Goal: Check status: Check status

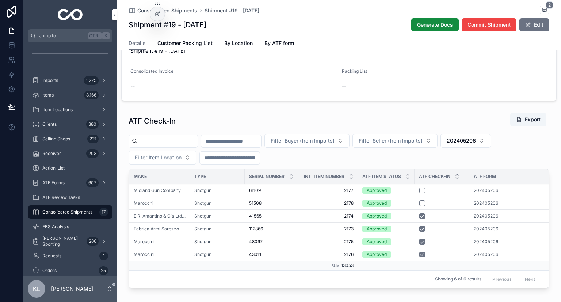
scroll to position [407, 0]
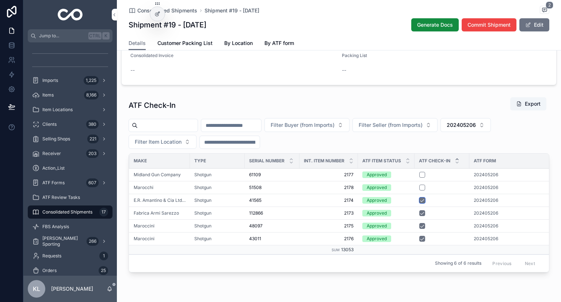
click at [421, 203] on button "scrollable content" at bounding box center [422, 200] width 6 height 6
click at [421, 216] on button "scrollable content" at bounding box center [422, 213] width 6 height 6
click at [419, 229] on button "scrollable content" at bounding box center [422, 226] width 6 height 6
click at [419, 241] on button "scrollable content" at bounding box center [422, 239] width 6 height 6
drag, startPoint x: 243, startPoint y: 185, endPoint x: 261, endPoint y: 185, distance: 17.9
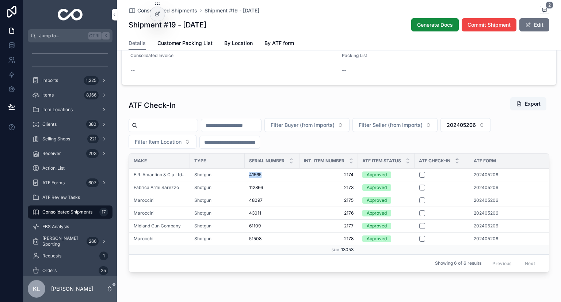
click at [261, 181] on td "41565 41565" at bounding box center [272, 174] width 55 height 13
copy span "41565"
drag, startPoint x: 241, startPoint y: 194, endPoint x: 263, endPoint y: 195, distance: 21.2
click at [263, 194] on td "112866 112866" at bounding box center [272, 187] width 55 height 13
copy span "112866"
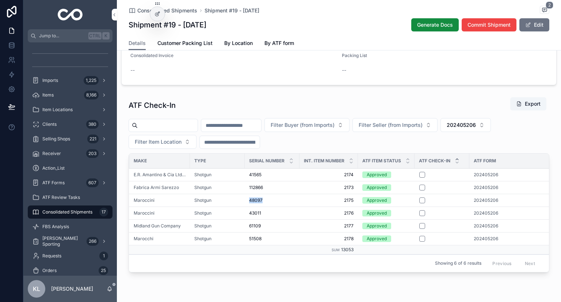
drag, startPoint x: 257, startPoint y: 210, endPoint x: 265, endPoint y: 210, distance: 7.7
click at [265, 206] on td "48097 48097" at bounding box center [272, 200] width 55 height 13
copy span "48097"
click at [262, 219] on td "43011 43011" at bounding box center [272, 212] width 55 height 13
copy span "43011"
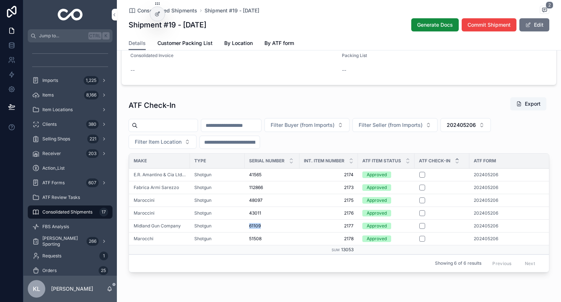
drag, startPoint x: 246, startPoint y: 234, endPoint x: 261, endPoint y: 234, distance: 15.3
click at [261, 232] on td "61109 61109" at bounding box center [272, 225] width 55 height 13
copy span "61109"
drag, startPoint x: 242, startPoint y: 246, endPoint x: 262, endPoint y: 246, distance: 20.1
click at [262, 245] on td "51508 51508" at bounding box center [272, 238] width 55 height 13
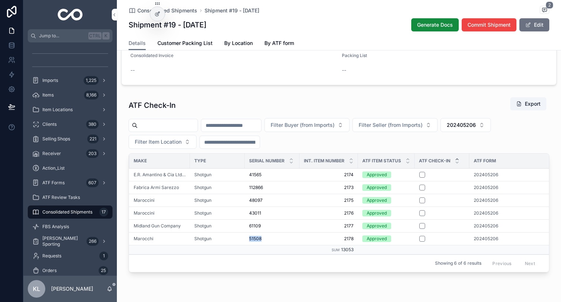
copy span "51508"
click at [419, 203] on button "scrollable content" at bounding box center [422, 200] width 6 height 6
click at [419, 216] on button "scrollable content" at bounding box center [422, 213] width 6 height 6
click at [419, 203] on button "scrollable content" at bounding box center [422, 200] width 6 height 6
click at [421, 178] on button "scrollable content" at bounding box center [422, 175] width 6 height 6
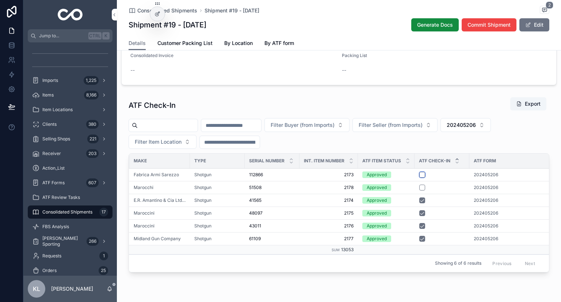
click at [419, 178] on button "scrollable content" at bounding box center [422, 175] width 6 height 6
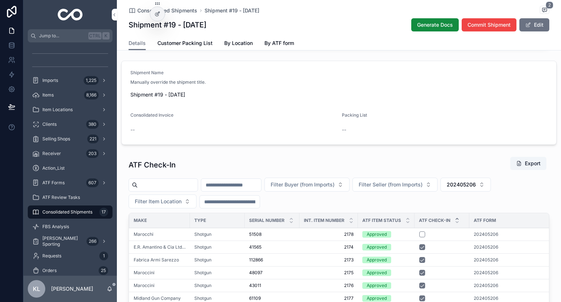
scroll to position [444, 0]
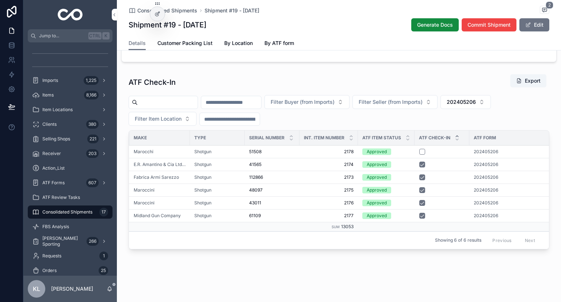
click at [250, 149] on span "51508" at bounding box center [255, 152] width 12 height 6
click at [421, 161] on button "scrollable content" at bounding box center [422, 164] width 6 height 6
click at [419, 174] on button "scrollable content" at bounding box center [422, 177] width 6 height 6
click at [419, 187] on button "scrollable content" at bounding box center [422, 190] width 6 height 6
click at [420, 200] on button "scrollable content" at bounding box center [422, 203] width 6 height 6
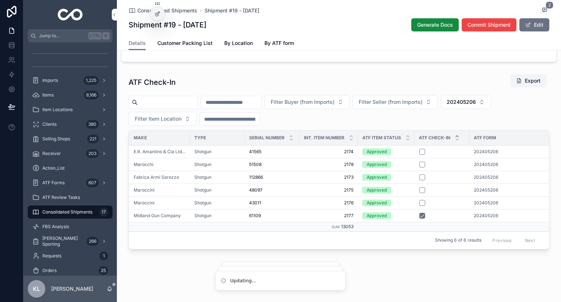
click at [421, 213] on button "scrollable content" at bounding box center [422, 216] width 6 height 6
drag, startPoint x: 240, startPoint y: 146, endPoint x: 260, endPoint y: 145, distance: 19.4
click at [260, 145] on tr "Over/Under Over/Under E.R. Amantino & Cia Ltda (Boito) Shotgun 41565 41565 2174…" at bounding box center [330, 151] width 551 height 13
copy tr "41565"
drag, startPoint x: 244, startPoint y: 159, endPoint x: 263, endPoint y: 159, distance: 18.6
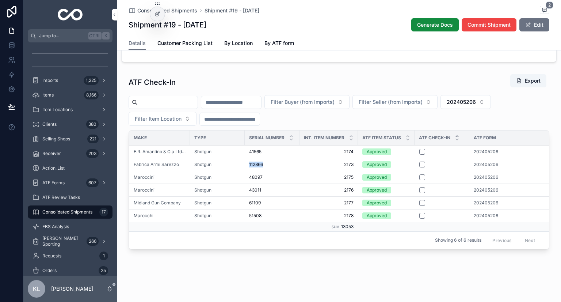
click at [263, 159] on td "112866 112866" at bounding box center [272, 164] width 55 height 13
copy span "112866"
click at [419, 149] on button "scrollable content" at bounding box center [422, 152] width 6 height 6
click at [421, 161] on button "scrollable content" at bounding box center [422, 164] width 6 height 6
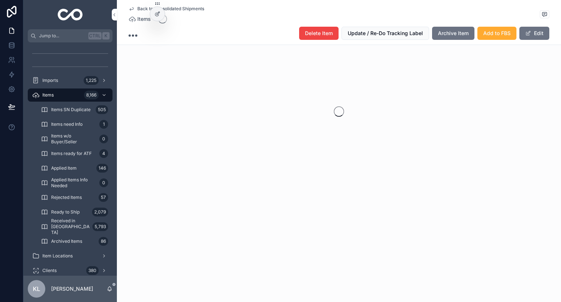
click at [131, 8] on icon "scrollable content" at bounding box center [132, 9] width 4 height 3
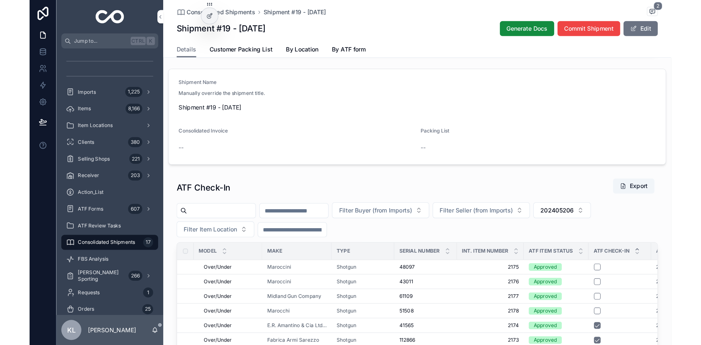
scroll to position [402, 0]
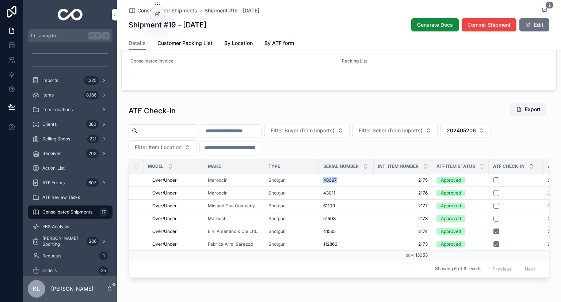
drag, startPoint x: 319, startPoint y: 190, endPoint x: 339, endPoint y: 190, distance: 20.5
click at [339, 186] on td "48097 48097" at bounding box center [346, 180] width 55 height 13
copy span "48097"
click at [494, 183] on button "scrollable content" at bounding box center [497, 180] width 6 height 6
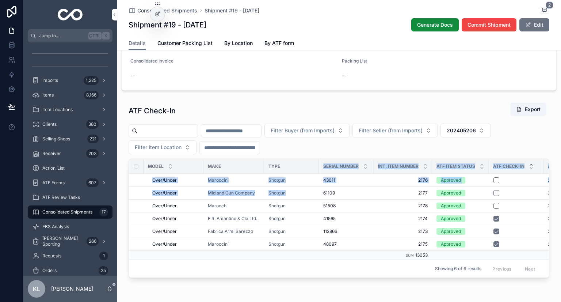
click at [316, 178] on table "Model Make Type Serial Number Int. Item Number ATF Item Status ATF Check-In ATF…" at bounding box center [404, 209] width 551 height 101
click at [319, 186] on td "43011 43011" at bounding box center [346, 180] width 55 height 13
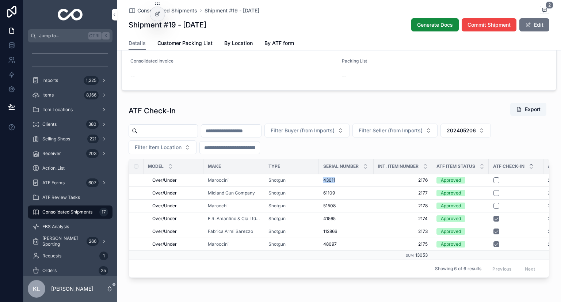
drag, startPoint x: 319, startPoint y: 190, endPoint x: 336, endPoint y: 190, distance: 17.2
click at [336, 186] on td "43011 43011" at bounding box center [346, 180] width 55 height 13
copy span "43011"
click at [495, 183] on button "scrollable content" at bounding box center [497, 180] width 6 height 6
click at [377, 154] on div "Filter Buyer (from Imports) Filter Seller (from Imports) 202405206 Filter Item …" at bounding box center [339, 138] width 421 height 31
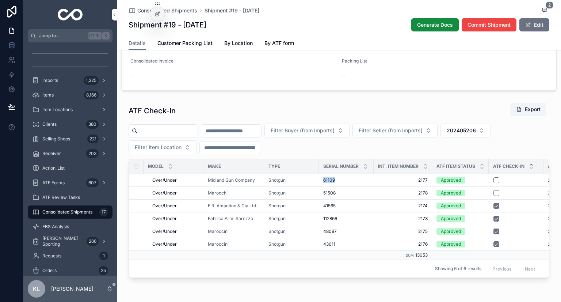
drag, startPoint x: 318, startPoint y: 190, endPoint x: 338, endPoint y: 189, distance: 20.1
click at [338, 186] on td "61109 61109" at bounding box center [346, 180] width 55 height 13
click at [494, 183] on button "scrollable content" at bounding box center [497, 180] width 6 height 6
click at [412, 94] on div "Shipment Name Manually override the shipment title. Shipment #19 - November'24 …" at bounding box center [339, 49] width 444 height 90
drag, startPoint x: 315, startPoint y: 201, endPoint x: 336, endPoint y: 201, distance: 21.9
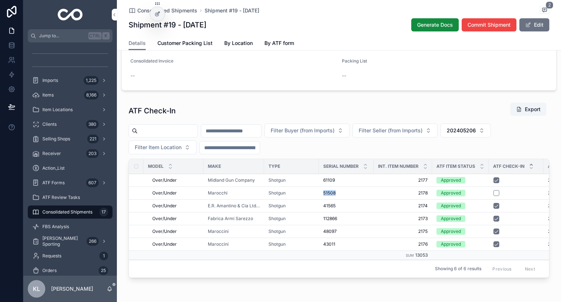
click at [336, 199] on tr "Over/Under Over/Under Marocchi Shotgun 51508 51508 2178 2178 Approved 202405206…" at bounding box center [404, 192] width 551 height 13
click at [494, 196] on button "scrollable content" at bounding box center [497, 193] width 6 height 6
click at [495, 209] on button "scrollable content" at bounding box center [497, 206] width 6 height 6
click at [494, 221] on button "scrollable content" at bounding box center [497, 219] width 6 height 6
click at [494, 234] on button "scrollable content" at bounding box center [497, 231] width 6 height 6
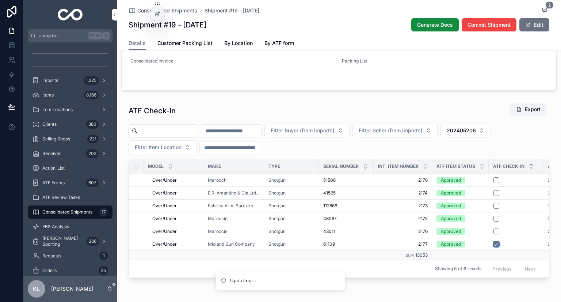
click at [494, 247] on button "scrollable content" at bounding box center [497, 244] width 6 height 6
click at [494, 196] on button "scrollable content" at bounding box center [497, 193] width 6 height 6
click at [495, 183] on button "scrollable content" at bounding box center [497, 180] width 6 height 6
click at [494, 183] on button "scrollable content" at bounding box center [497, 180] width 6 height 6
click at [494, 196] on button "scrollable content" at bounding box center [497, 193] width 6 height 6
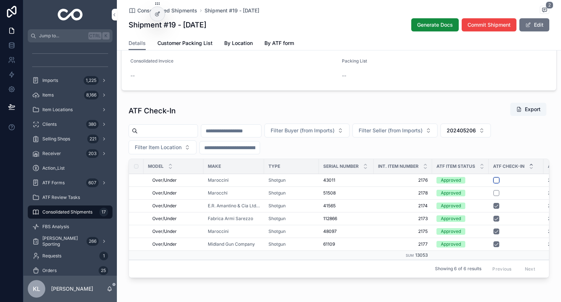
click at [494, 183] on button "scrollable content" at bounding box center [497, 180] width 6 height 6
click at [491, 137] on button "202405206" at bounding box center [466, 130] width 50 height 14
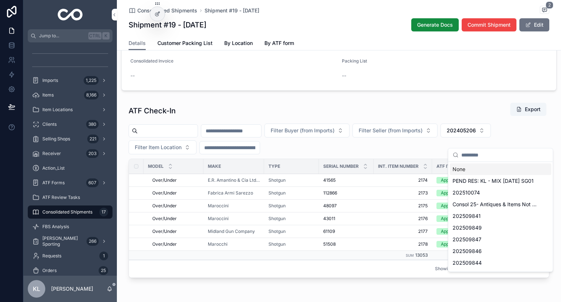
click at [468, 167] on div "None" at bounding box center [501, 169] width 102 height 12
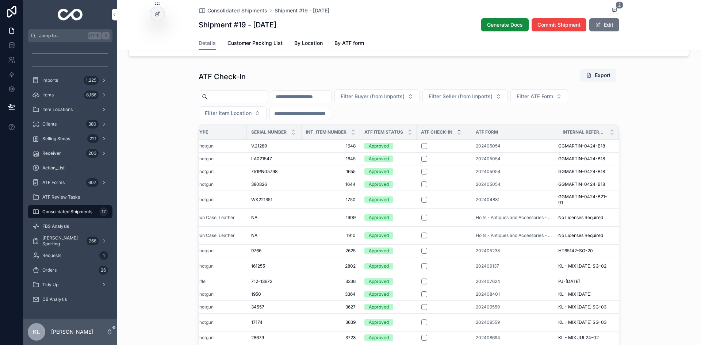
scroll to position [534, 0]
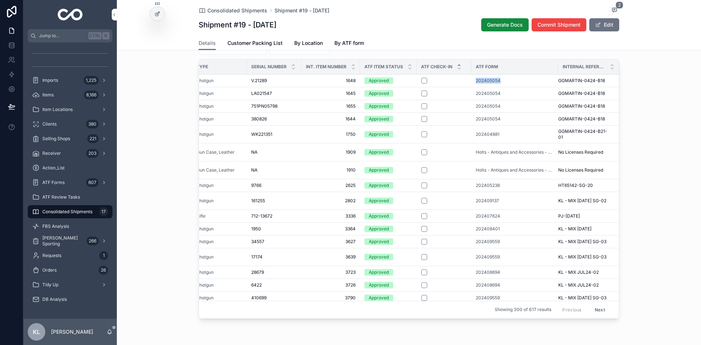
drag, startPoint x: 462, startPoint y: 93, endPoint x: 500, endPoint y: 91, distance: 38.0
click at [499, 87] on tr "SPA SPA Franchi Shotgun V.21289 V.21289 1648 1648 Approved 202405054 GGMARTIN-0…" at bounding box center [335, 80] width 568 height 13
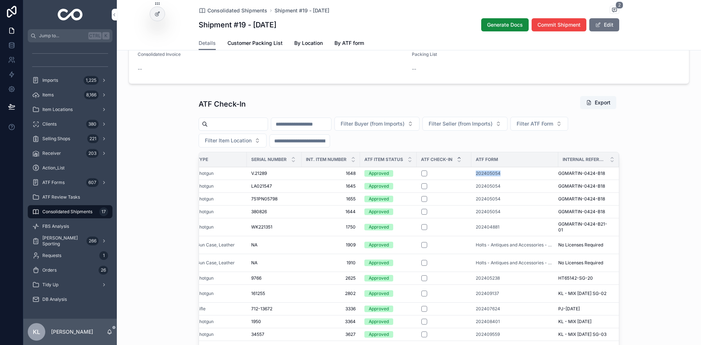
scroll to position [424, 0]
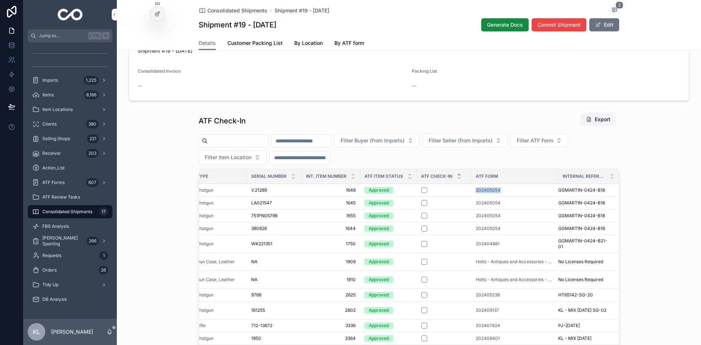
click at [561, 148] on button "Filter ATF Form" at bounding box center [540, 141] width 58 height 14
type input "*********"
click at [544, 182] on span "202405054" at bounding box center [542, 180] width 29 height 7
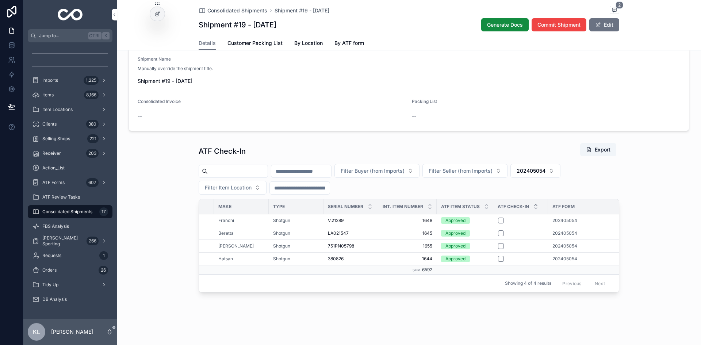
scroll to position [0, 61]
click at [558, 218] on span "202405054" at bounding box center [563, 221] width 25 height 6
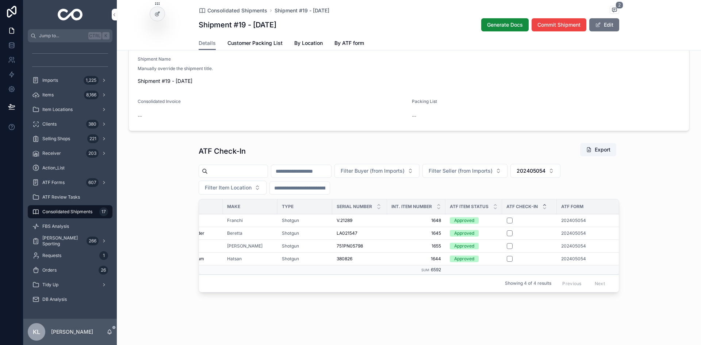
scroll to position [0, 57]
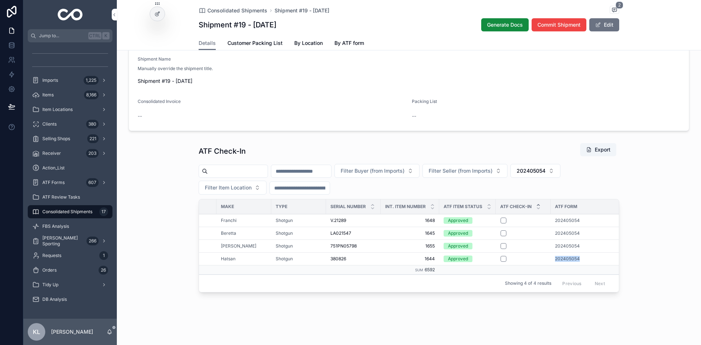
drag, startPoint x: 549, startPoint y: 252, endPoint x: 585, endPoint y: 252, distance: 35.1
click at [561, 252] on td "202405054" at bounding box center [591, 258] width 81 height 13
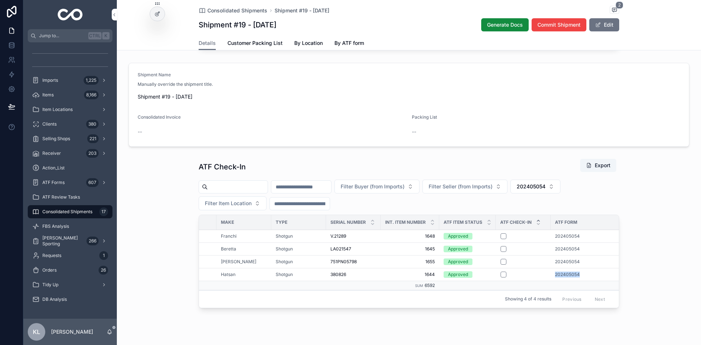
scroll to position [336, 0]
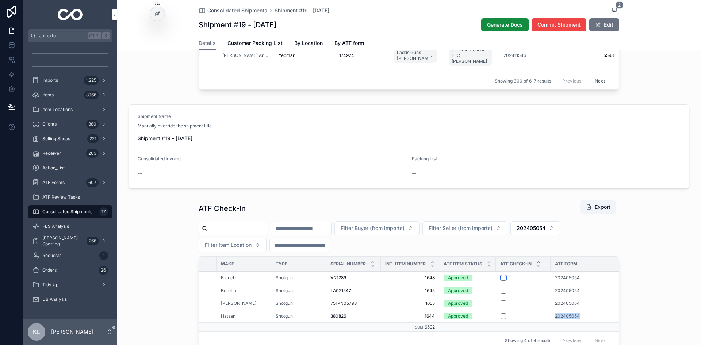
click at [502, 281] on button "scrollable content" at bounding box center [504, 278] width 6 height 6
click at [501, 294] on button "scrollable content" at bounding box center [504, 291] width 6 height 6
click at [501, 301] on button "scrollable content" at bounding box center [504, 304] width 6 height 6
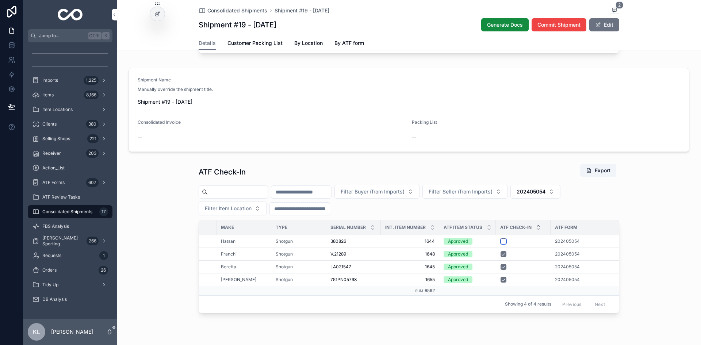
click at [502, 244] on button "scrollable content" at bounding box center [504, 242] width 6 height 6
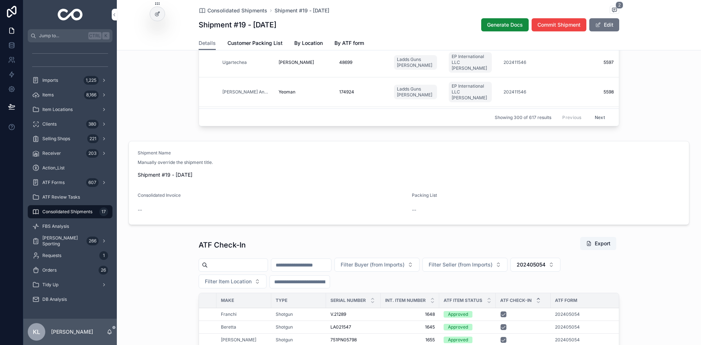
scroll to position [410, 0]
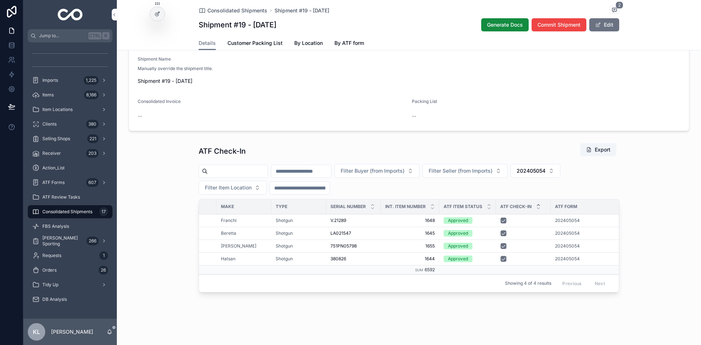
drag, startPoint x: 564, startPoint y: 163, endPoint x: 569, endPoint y: 171, distance: 9.4
click at [546, 167] on span "202405054" at bounding box center [531, 170] width 29 height 7
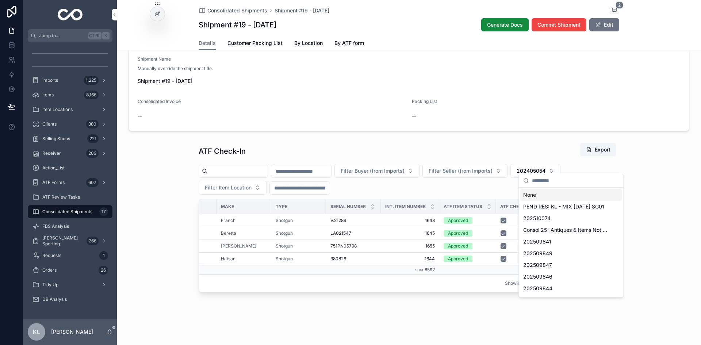
click at [534, 197] on div "None" at bounding box center [572, 195] width 102 height 12
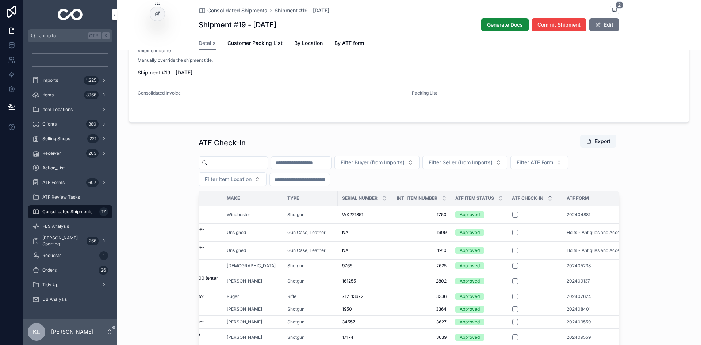
scroll to position [446, 0]
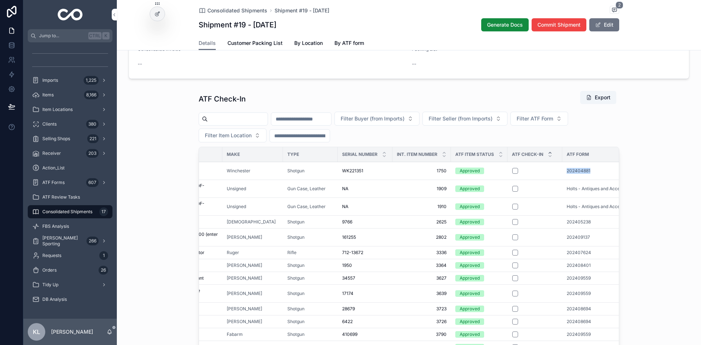
drag, startPoint x: 559, startPoint y: 183, endPoint x: 593, endPoint y: 182, distance: 34.0
click at [561, 180] on tr "MODEL 91 MODEL 91 Winchester Shotgun WK221351 WK221351 1750 1750 Approved 20240…" at bounding box center [426, 171] width 568 height 18
click at [561, 126] on button "Filter ATF Form" at bounding box center [540, 119] width 58 height 14
type input "*********"
click at [561, 156] on div "202404881" at bounding box center [576, 159] width 102 height 12
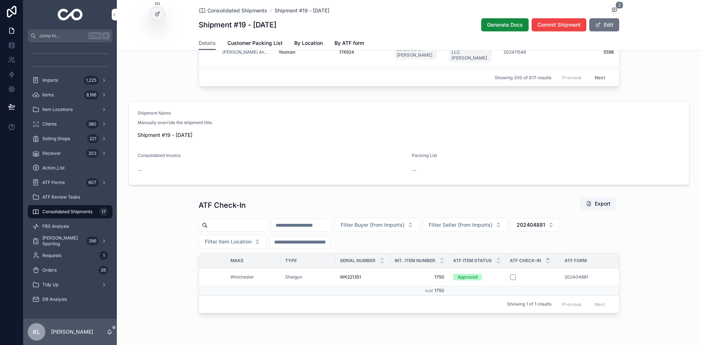
scroll to position [0, 77]
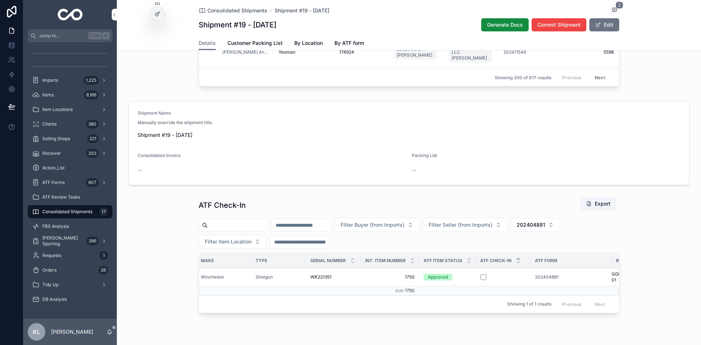
click at [544, 280] on span "202404881" at bounding box center [547, 277] width 24 height 6
drag, startPoint x: 525, startPoint y: 288, endPoint x: 560, endPoint y: 288, distance: 34.3
click at [560, 286] on tr "MODEL 91 MODEL 91 Winchester Shotgun WK221351 WK221351 1750 1750 Approved 20240…" at bounding box center [397, 277] width 551 height 18
click at [481, 280] on button "scrollable content" at bounding box center [484, 277] width 6 height 6
click at [560, 232] on button "202404881" at bounding box center [536, 225] width 50 height 14
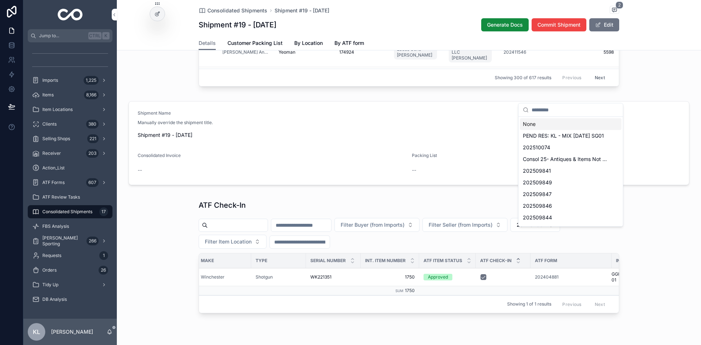
click at [536, 123] on div "None" at bounding box center [571, 124] width 102 height 12
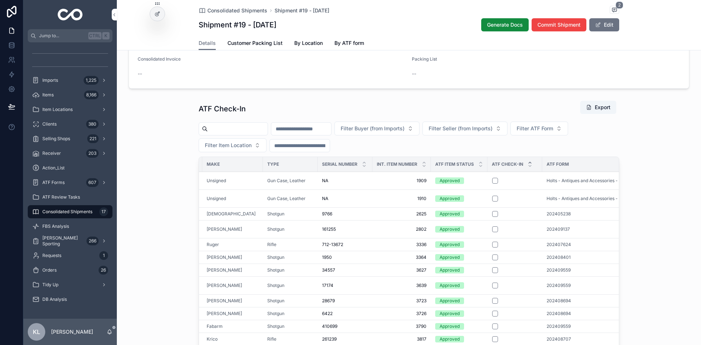
scroll to position [449, 0]
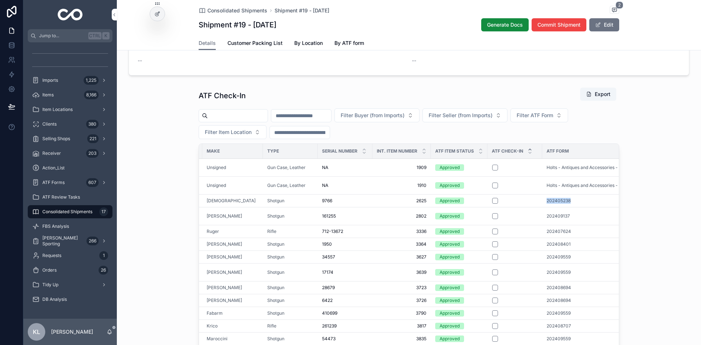
drag, startPoint x: 540, startPoint y: 211, endPoint x: 578, endPoint y: 211, distance: 37.6
click at [561, 207] on td "202405238" at bounding box center [586, 200] width 87 height 13
click at [554, 119] on span "Filter ATF Form" at bounding box center [535, 115] width 37 height 7
type input "*********"
click at [552, 155] on span "202405238" at bounding box center [542, 155] width 29 height 7
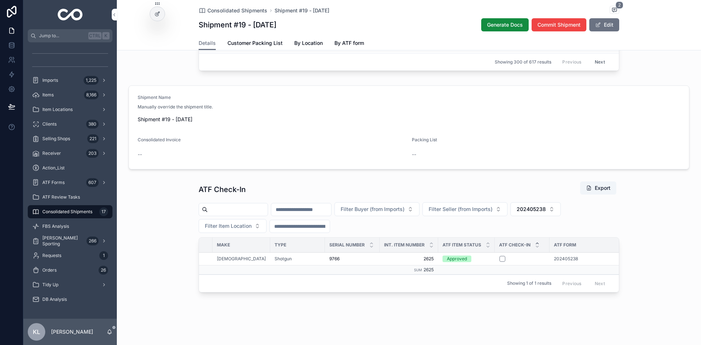
scroll to position [0, 77]
click at [551, 252] on td "202405238" at bounding box center [574, 258] width 81 height 13
click at [550, 256] on span "202405238" at bounding box center [551, 259] width 24 height 6
click at [561, 256] on button "scrollable content" at bounding box center [564, 259] width 6 height 6
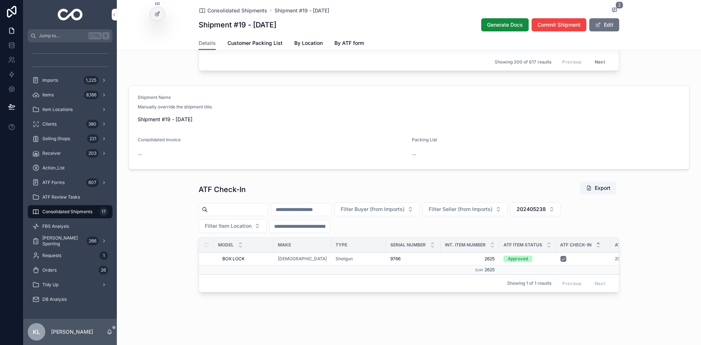
click at [546, 206] on span "202405238" at bounding box center [531, 209] width 29 height 7
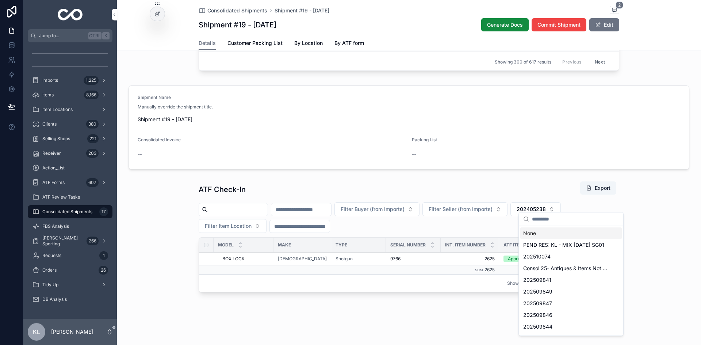
click at [533, 235] on div "None" at bounding box center [572, 234] width 102 height 12
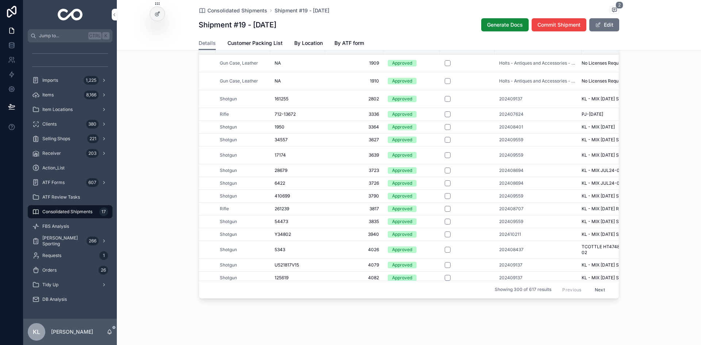
scroll to position [0, 132]
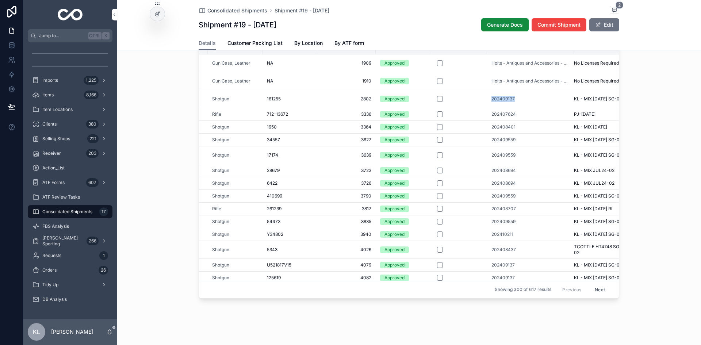
drag, startPoint x: 486, startPoint y: 110, endPoint x: 514, endPoint y: 107, distance: 29.0
click at [514, 107] on td "202409137" at bounding box center [530, 99] width 87 height 18
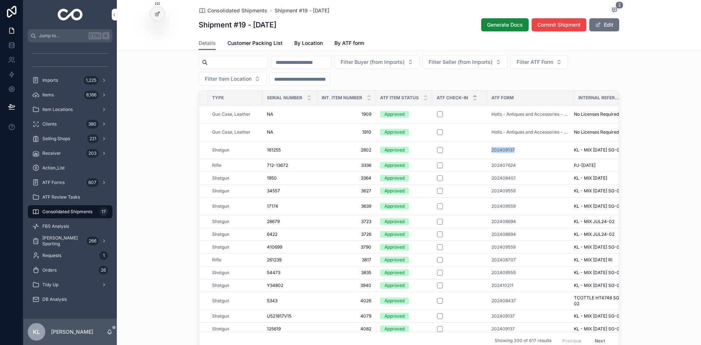
scroll to position [481, 0]
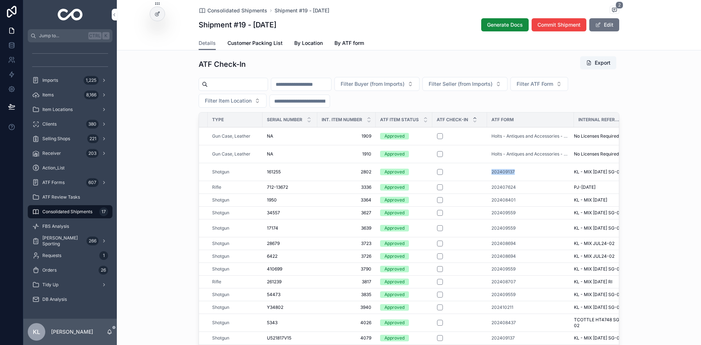
click at [508, 91] on button "Filter Seller (from Imports)" at bounding box center [465, 84] width 85 height 14
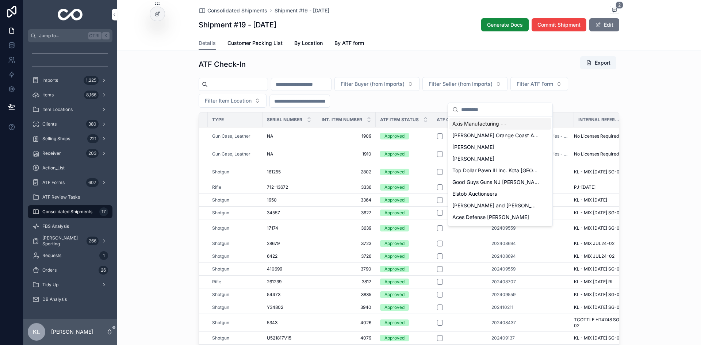
drag, startPoint x: 480, startPoint y: 110, endPoint x: 581, endPoint y: 97, distance: 101.3
click at [554, 88] on span "Filter ATF Form" at bounding box center [535, 83] width 37 height 7
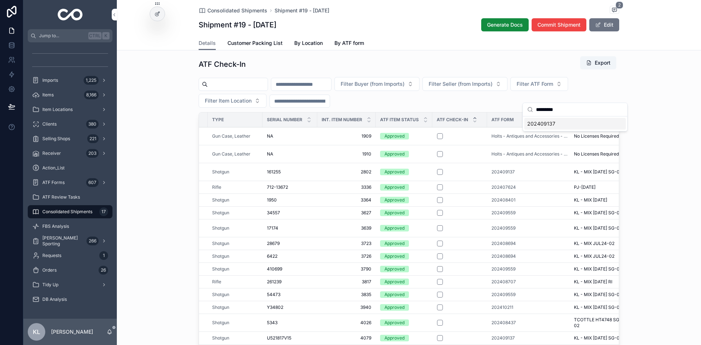
type input "*********"
click at [554, 126] on span "202409137" at bounding box center [542, 123] width 28 height 7
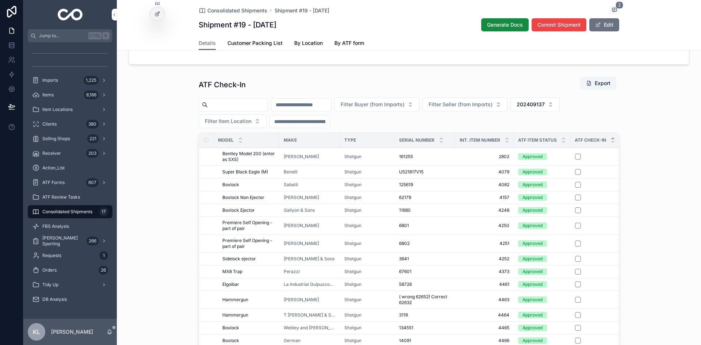
scroll to position [490, 0]
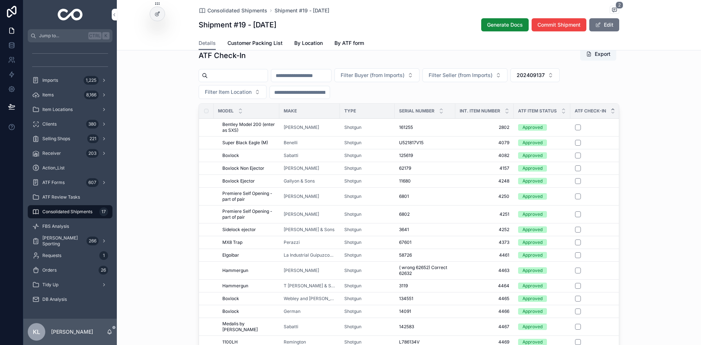
click at [561, 142] on div "ATF Check-In Export Filter Buyer (from Imports) Filter Seller (from Imports) 20…" at bounding box center [409, 206] width 585 height 325
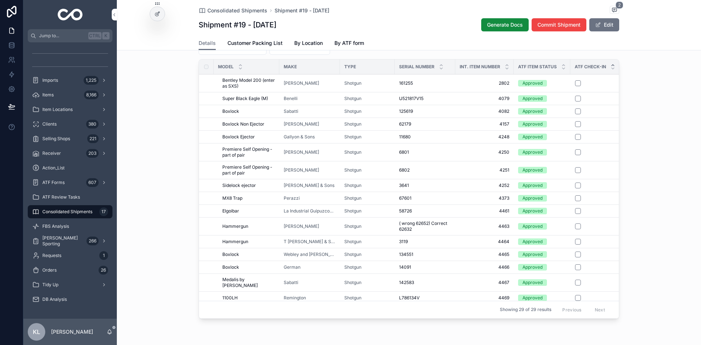
scroll to position [190, 0]
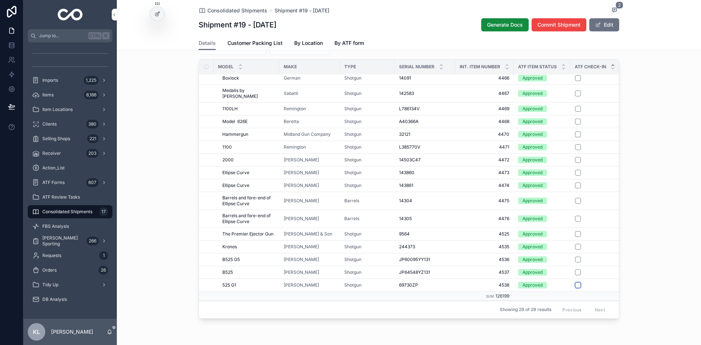
click at [561, 288] on button "scrollable content" at bounding box center [578, 285] width 6 height 6
click at [561, 275] on button "scrollable content" at bounding box center [578, 273] width 6 height 6
drag, startPoint x: 577, startPoint y: 265, endPoint x: 681, endPoint y: 274, distance: 105.2
click at [561, 263] on button "scrollable content" at bounding box center [578, 260] width 6 height 6
click at [561, 250] on button "scrollable content" at bounding box center [578, 247] width 6 height 6
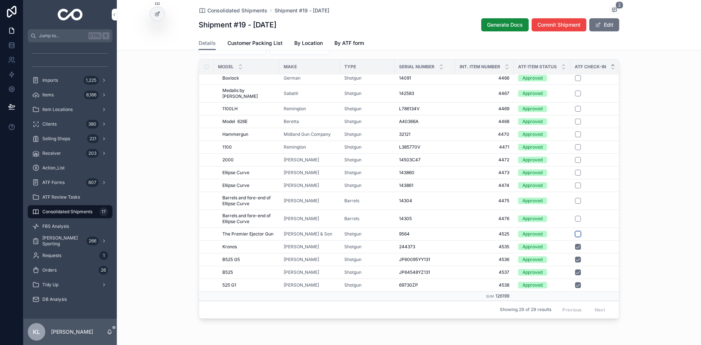
click at [561, 237] on button "scrollable content" at bounding box center [578, 234] width 6 height 6
click at [561, 189] on button "scrollable content" at bounding box center [578, 186] width 6 height 6
click at [561, 176] on button "scrollable content" at bounding box center [578, 173] width 6 height 6
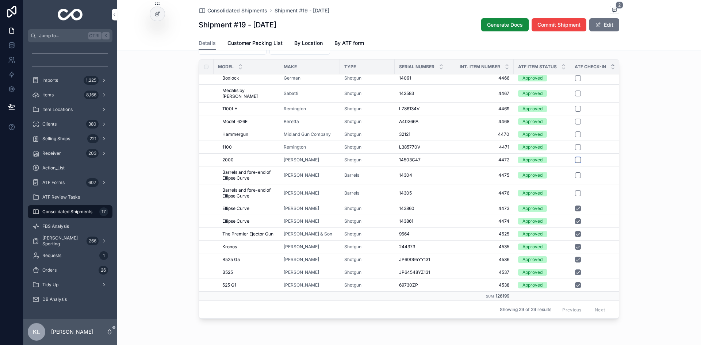
click at [561, 163] on button "scrollable content" at bounding box center [578, 160] width 6 height 6
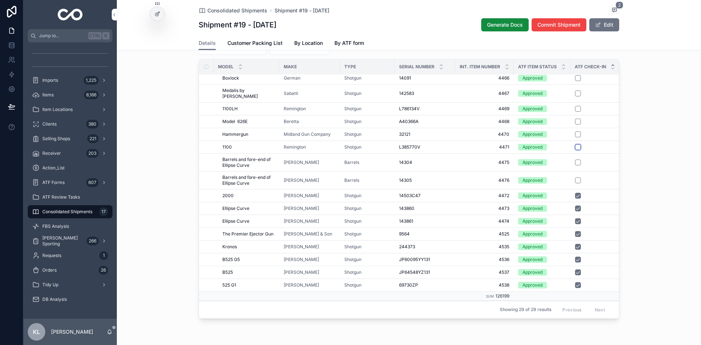
drag, startPoint x: 575, startPoint y: 153, endPoint x: 695, endPoint y: 184, distance: 123.3
click at [561, 150] on button "scrollable content" at bounding box center [578, 147] width 6 height 6
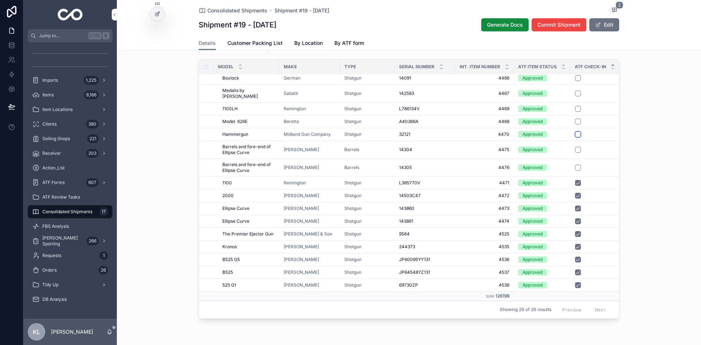
drag, startPoint x: 575, startPoint y: 138, endPoint x: 650, endPoint y: 151, distance: 76.6
click at [561, 137] on button "scrollable content" at bounding box center [578, 135] width 6 height 6
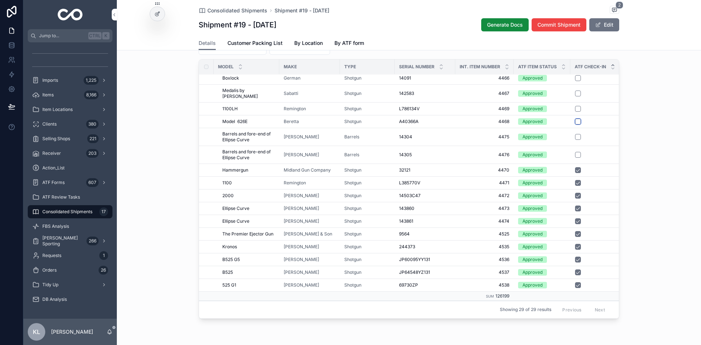
drag, startPoint x: 577, startPoint y: 125, endPoint x: 700, endPoint y: 192, distance: 140.3
click at [561, 125] on button "scrollable content" at bounding box center [578, 122] width 6 height 6
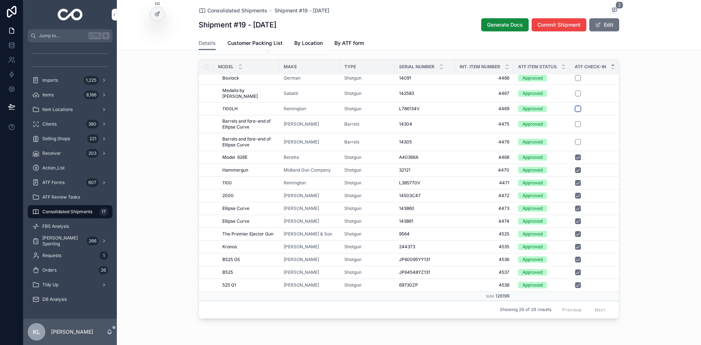
click at [561, 112] on button "scrollable content" at bounding box center [578, 109] width 6 height 6
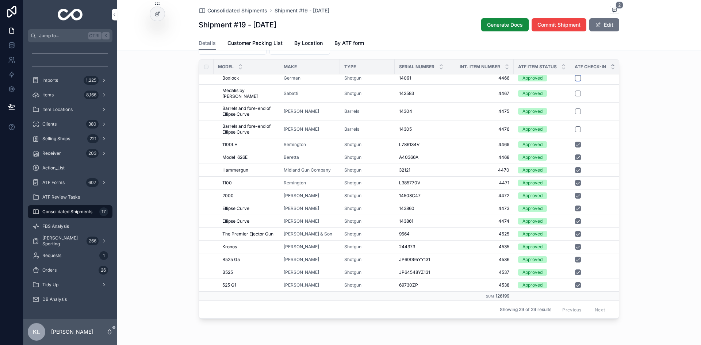
drag, startPoint x: 574, startPoint y: 86, endPoint x: 696, endPoint y: 135, distance: 131.0
click at [561, 81] on button "scrollable content" at bounding box center [578, 78] width 6 height 6
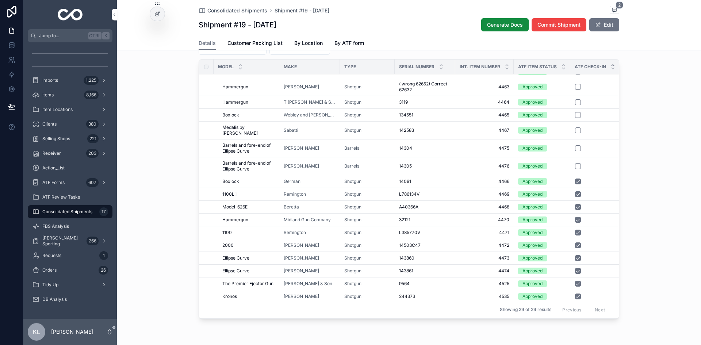
scroll to position [117, 0]
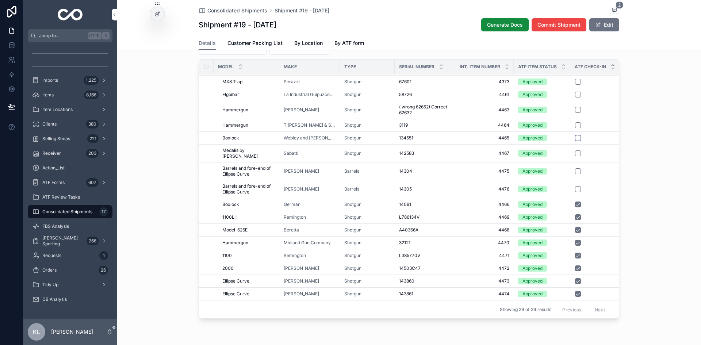
click at [561, 141] on button "scrollable content" at bounding box center [578, 138] width 6 height 6
click at [561, 128] on button "scrollable content" at bounding box center [578, 125] width 6 height 6
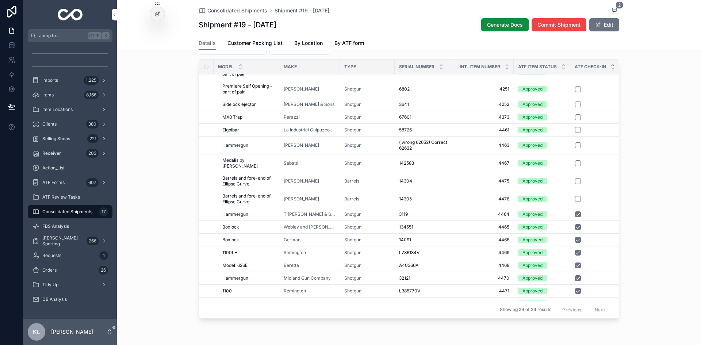
scroll to position [43, 0]
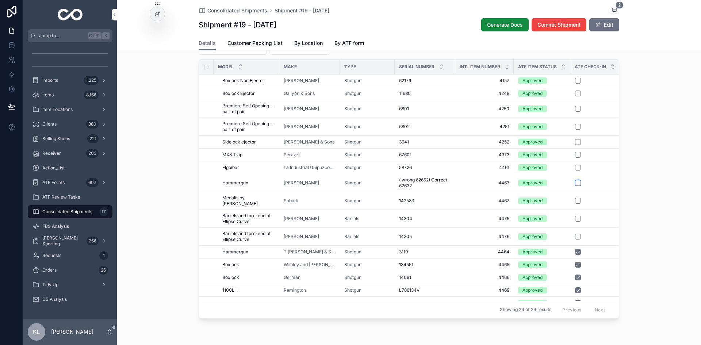
drag, startPoint x: 577, startPoint y: 193, endPoint x: 693, endPoint y: 214, distance: 118.5
click at [561, 186] on button "scrollable content" at bounding box center [578, 183] width 6 height 6
drag, startPoint x: 574, startPoint y: 178, endPoint x: 684, endPoint y: 198, distance: 111.0
click at [561, 171] on button "scrollable content" at bounding box center [578, 168] width 6 height 6
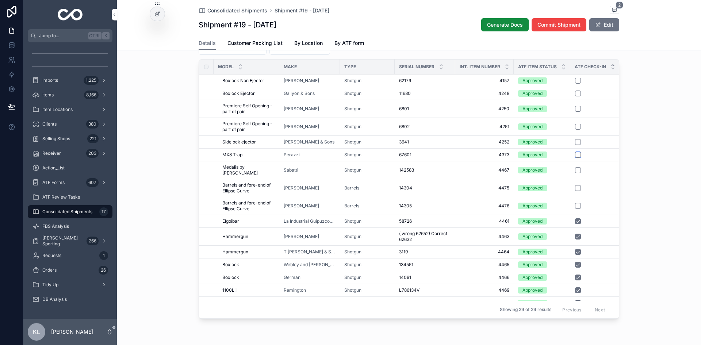
drag, startPoint x: 577, startPoint y: 166, endPoint x: 691, endPoint y: 200, distance: 119.2
click at [561, 158] on button "scrollable content" at bounding box center [578, 155] width 6 height 6
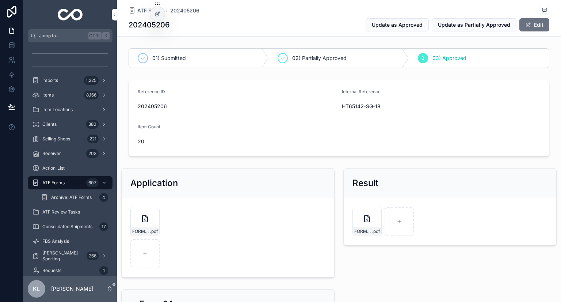
click at [149, 104] on span "202405206" at bounding box center [237, 106] width 198 height 7
copy span "202405206"
drag, startPoint x: 338, startPoint y: 107, endPoint x: 381, endPoint y: 106, distance: 43.5
click at [381, 106] on form "Reference ID 202405206 Internal Reference HT65142-SG-18 Item Count 20" at bounding box center [339, 118] width 420 height 76
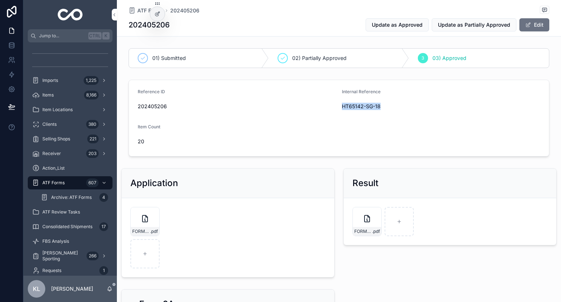
copy span "HT65142-SG-18"
click at [145, 107] on span "202405206" at bounding box center [237, 106] width 198 height 7
copy span "202405206"
drag, startPoint x: 339, startPoint y: 106, endPoint x: 384, endPoint y: 109, distance: 45.4
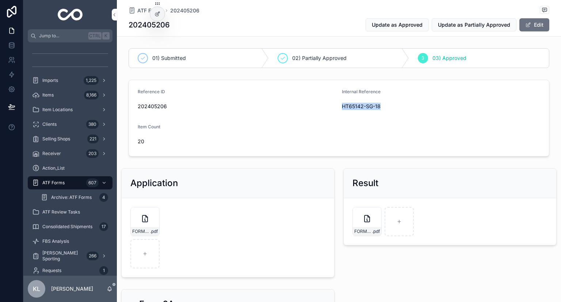
click at [384, 109] on span "HT65142-SG-18" at bounding box center [441, 106] width 198 height 7
copy span "HT65142-SG-18"
click at [153, 106] on span "202405206" at bounding box center [237, 106] width 198 height 7
copy span "202405206"
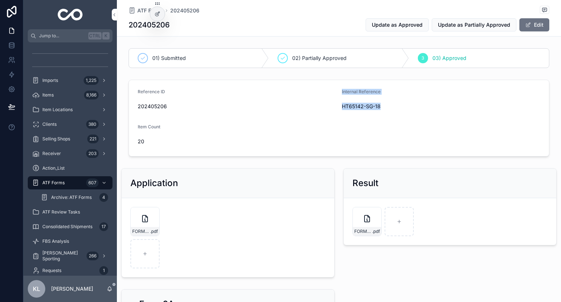
drag, startPoint x: 395, startPoint y: 107, endPoint x: 333, endPoint y: 109, distance: 61.4
click at [334, 109] on form "Reference ID 202405206 Internal Reference HT65142-SG-18 Item Count 20" at bounding box center [339, 118] width 420 height 76
copy form "Internal Reference HT65142-SG-18"
click at [339, 95] on form "Reference ID 202405206 Internal Reference HT65142-SG-18 Item Count 20" at bounding box center [339, 118] width 420 height 76
drag, startPoint x: 336, startPoint y: 105, endPoint x: 370, endPoint y: 106, distance: 34.7
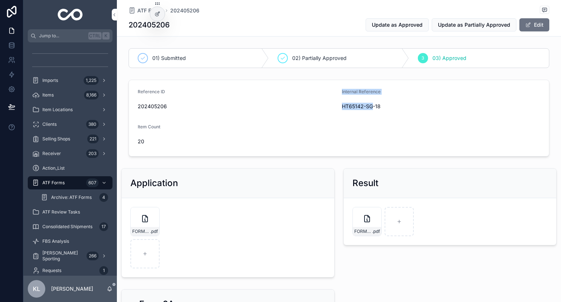
click at [370, 106] on form "Reference ID 202405206 Internal Reference HT65142-SG-18 Item Count 20" at bounding box center [339, 118] width 420 height 76
click at [387, 106] on span "HT65142-SG-18" at bounding box center [441, 106] width 198 height 7
drag, startPoint x: 339, startPoint y: 106, endPoint x: 382, endPoint y: 108, distance: 42.8
click at [382, 108] on span "HT65142-SG-18" at bounding box center [441, 106] width 198 height 7
copy span "HT65142-SG-18"
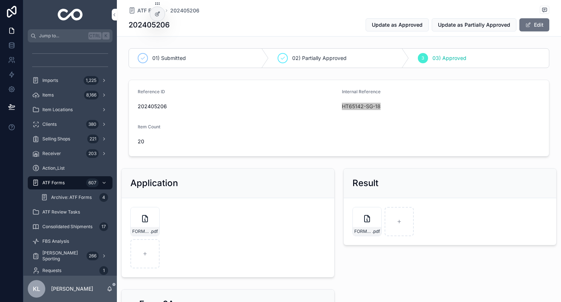
scroll to position [146, 0]
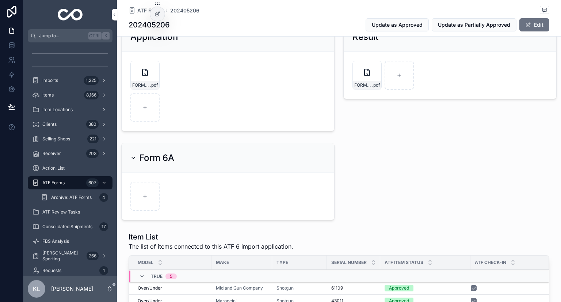
click at [279, 167] on div "Form 6A" at bounding box center [228, 158] width 213 height 30
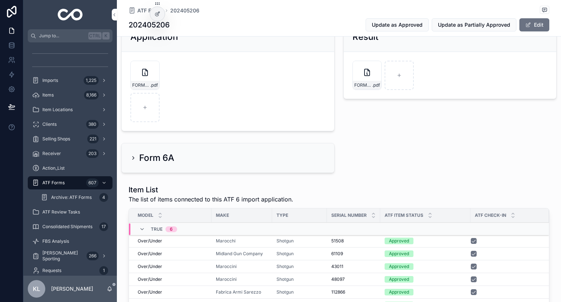
click at [240, 161] on div "Form 6A" at bounding box center [227, 158] width 195 height 12
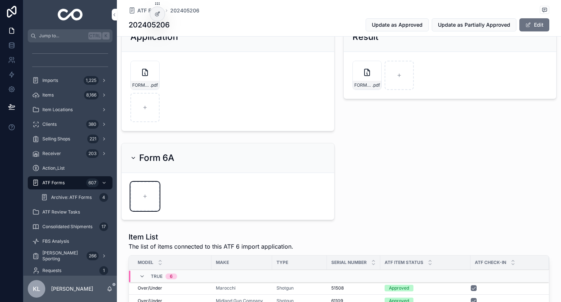
click at [142, 196] on icon "scrollable content" at bounding box center [144, 196] width 5 height 5
type input "**********"
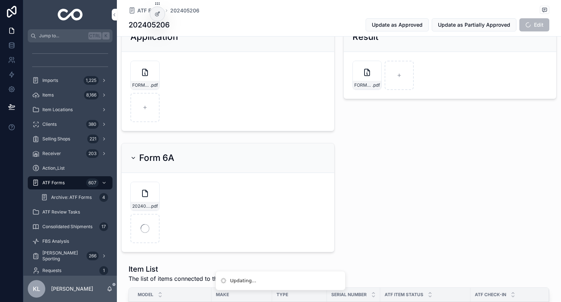
click at [450, 190] on div "01) Submitted 02) Partially Approved 3 03) Approved Reference ID 202405206 Inte…" at bounding box center [339, 306] width 444 height 814
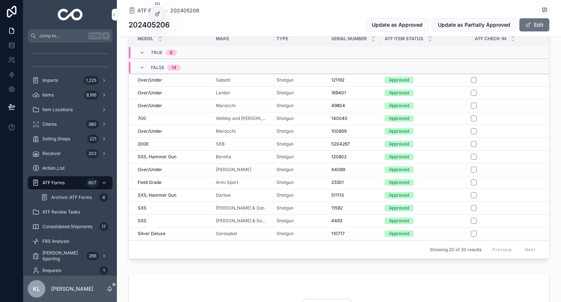
scroll to position [83, 0]
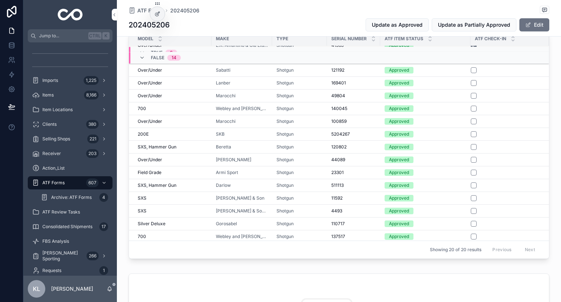
click at [310, 209] on div "Shotgun" at bounding box center [300, 211] width 46 height 6
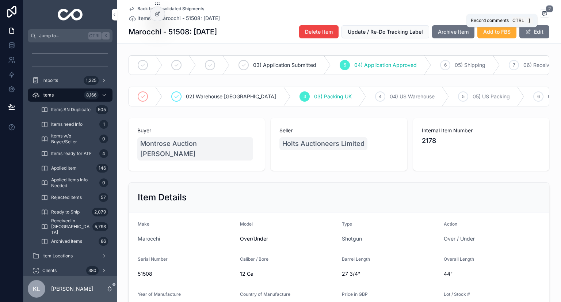
click at [546, 10] on span "2" at bounding box center [550, 8] width 8 height 7
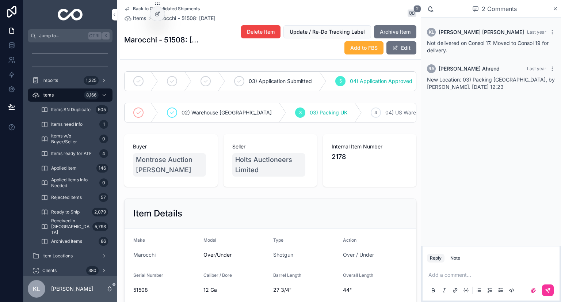
click at [555, 8] on icon "scrollable content" at bounding box center [555, 8] width 3 height 3
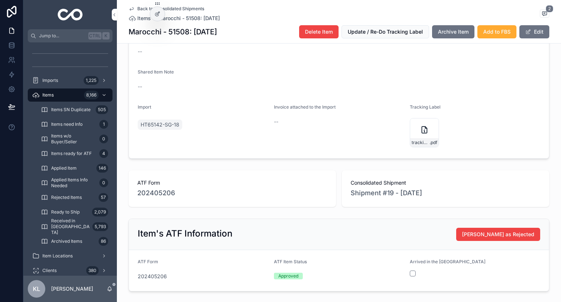
scroll to position [329, 0]
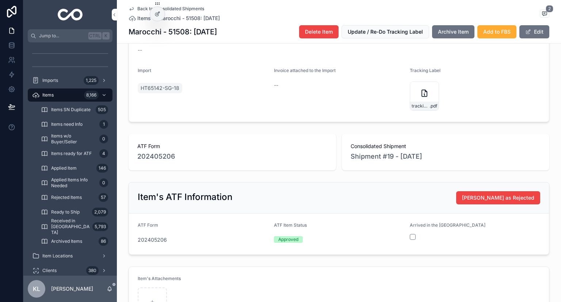
click at [154, 159] on span "202405206" at bounding box center [156, 156] width 38 height 10
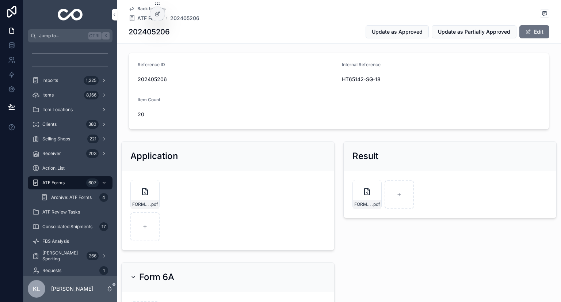
scroll to position [73, 0]
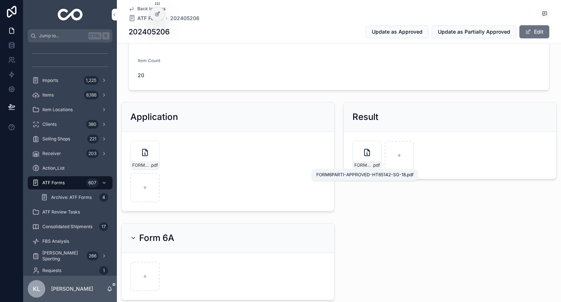
click at [366, 164] on span "FORM6PARTI-APPROVED-HT65142-SG-18" at bounding box center [363, 165] width 18 height 6
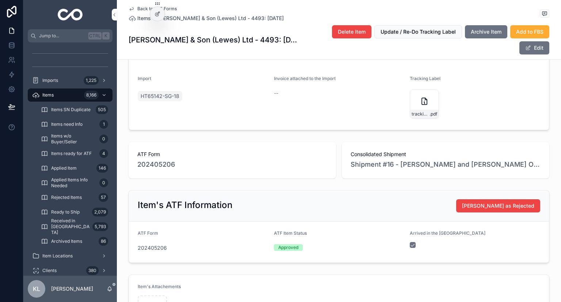
scroll to position [402, 0]
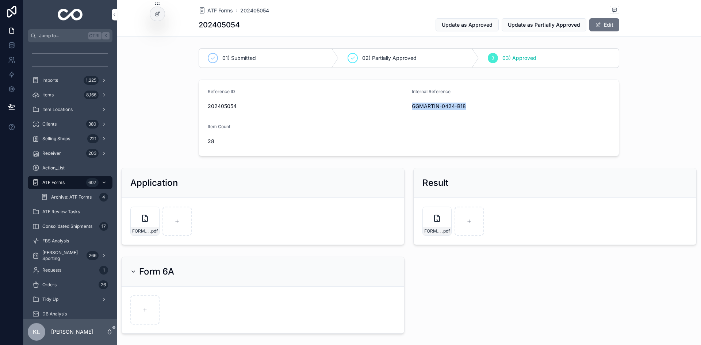
drag, startPoint x: 407, startPoint y: 107, endPoint x: 471, endPoint y: 111, distance: 63.4
click at [471, 111] on form "Reference ID 202405054 Internal Reference GGMARTIN-0424-B18 Item Count 28" at bounding box center [409, 118] width 420 height 76
copy span "GGMARTIN-0424-B18"
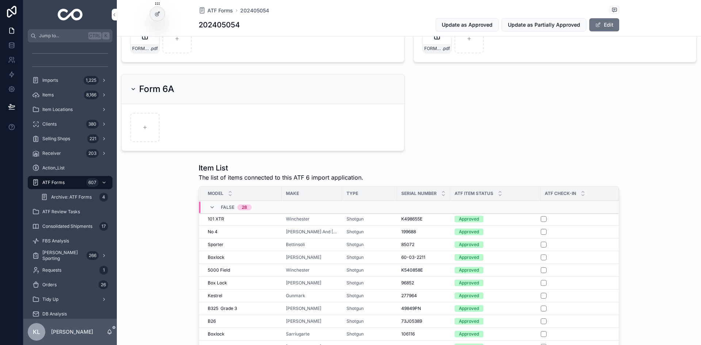
scroll to position [110, 0]
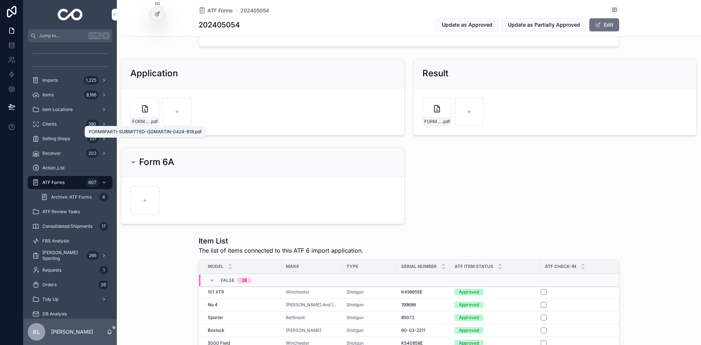
click at [154, 121] on span ".pdf" at bounding box center [154, 122] width 8 height 6
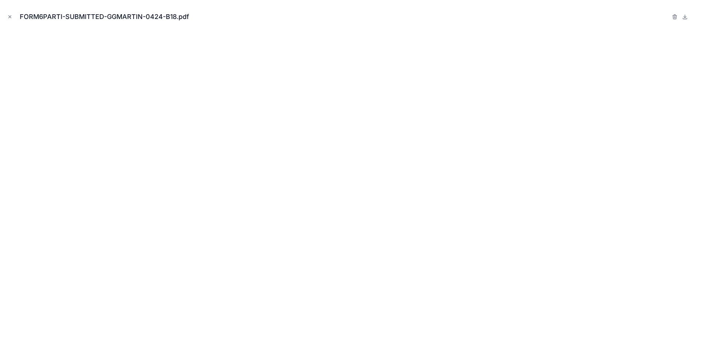
click at [9, 17] on icon "Close modal" at bounding box center [10, 17] width 3 height 3
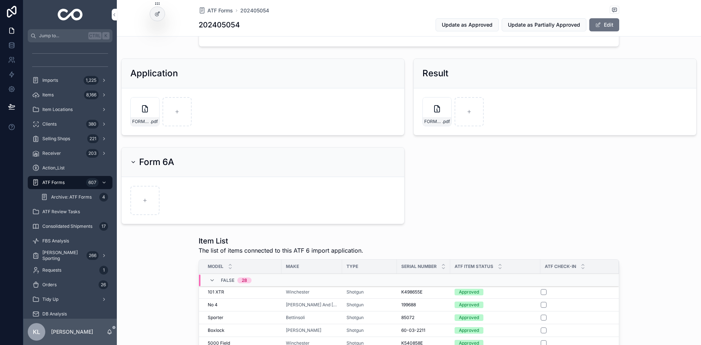
drag, startPoint x: 434, startPoint y: 134, endPoint x: 437, endPoint y: 122, distance: 12.0
click at [434, 133] on form "FORM6PARTI-APPROVED-GGMARTIN-0424-B18 .pdf" at bounding box center [555, 111] width 283 height 47
click at [437, 121] on span "FORM6PARTI-APPROVED-GGMARTIN-0424-B18" at bounding box center [434, 122] width 18 height 6
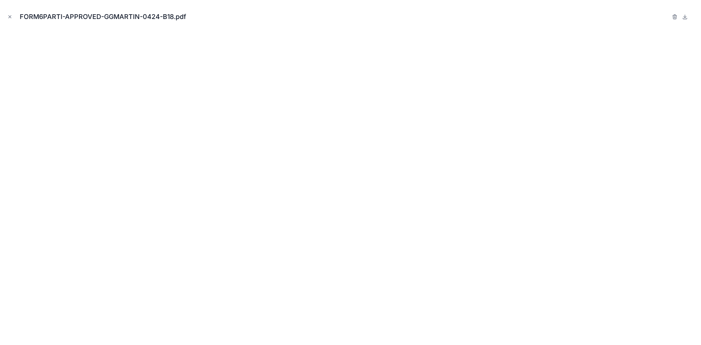
click at [11, 19] on icon "Close modal" at bounding box center [9, 16] width 5 height 5
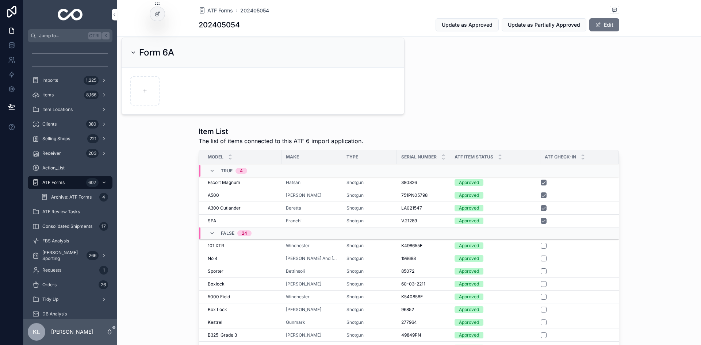
scroll to position [256, 0]
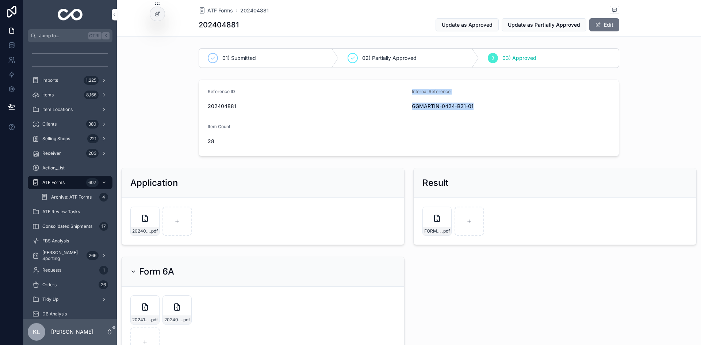
drag, startPoint x: 487, startPoint y: 102, endPoint x: 404, endPoint y: 103, distance: 83.3
click at [404, 103] on form "Reference ID 202404881 Internal Reference GGMARTIN-0424-B21-01 Item Count 28" at bounding box center [409, 118] width 420 height 76
click at [497, 100] on div "Internal Reference GGMARTIN-0424-B21-01" at bounding box center [511, 100] width 198 height 23
drag, startPoint x: 404, startPoint y: 105, endPoint x: 473, endPoint y: 108, distance: 68.7
click at [473, 108] on form "Reference ID 202404881 Internal Reference GGMARTIN-0424-B21-01 Item Count 28" at bounding box center [409, 118] width 420 height 76
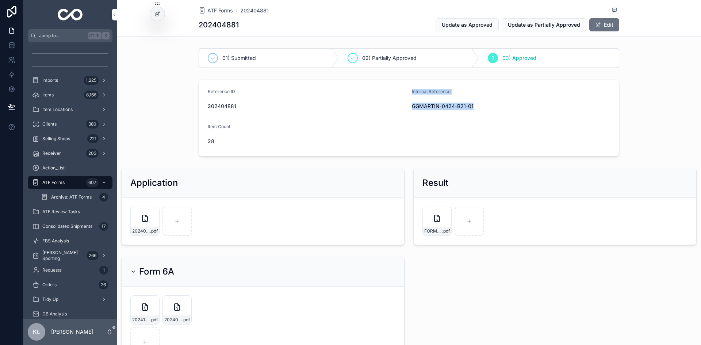
click at [483, 107] on span "GGMARTIN-0424-B21-01" at bounding box center [511, 106] width 198 height 7
drag, startPoint x: 477, startPoint y: 107, endPoint x: 408, endPoint y: 107, distance: 68.7
click at [408, 107] on form "Reference ID 202404881 Internal Reference GGMARTIN-0424-B21-01 Item Count 28" at bounding box center [409, 118] width 420 height 76
copy span "GGMARTIN-0424-B21-01"
click at [308, 294] on form "202410333-FORM6A-SUBMITTED-GGMARTIN-0924-B46-RI.zip .pdf 202404881-FORM6A-SUBMI…" at bounding box center [263, 326] width 283 height 79
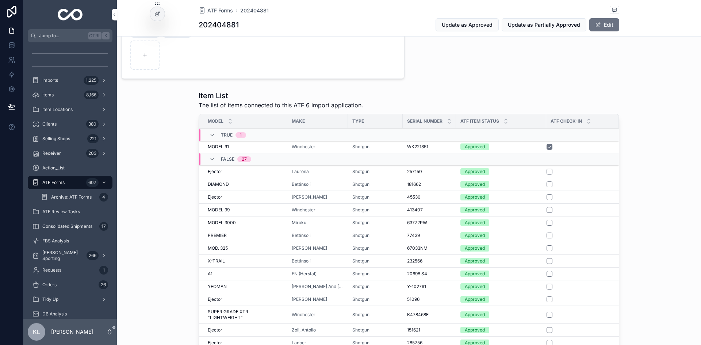
scroll to position [329, 0]
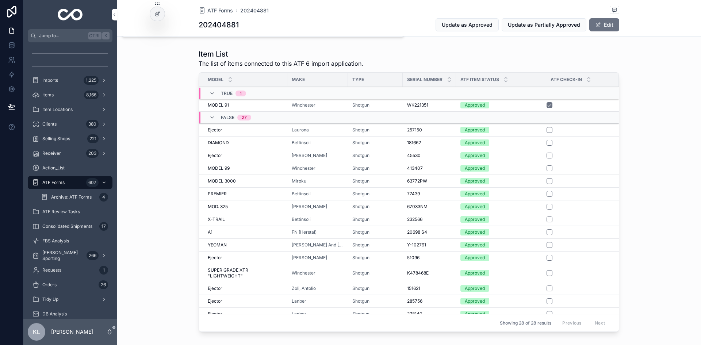
click at [663, 145] on div "Item List The list of items connected to this ATF 6 import application. Model M…" at bounding box center [409, 192] width 585 height 292
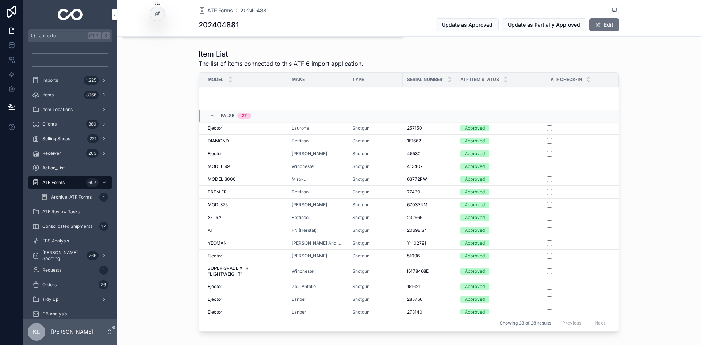
scroll to position [158, 0]
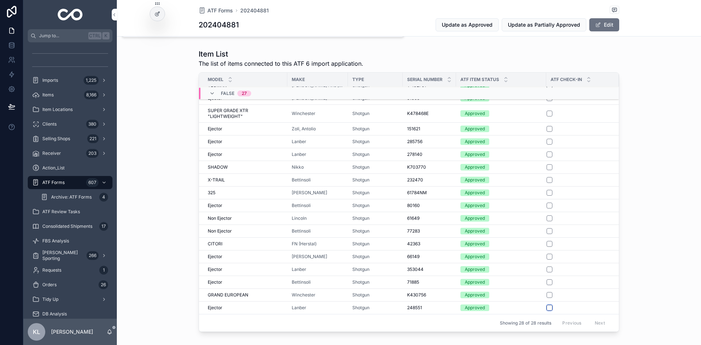
click at [550, 308] on button "scrollable content" at bounding box center [550, 308] width 6 height 6
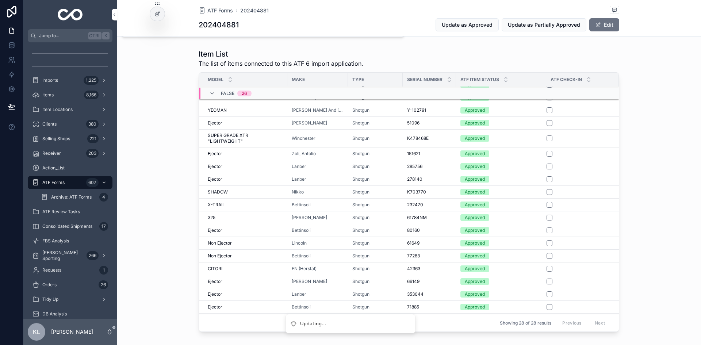
scroll to position [160, 0]
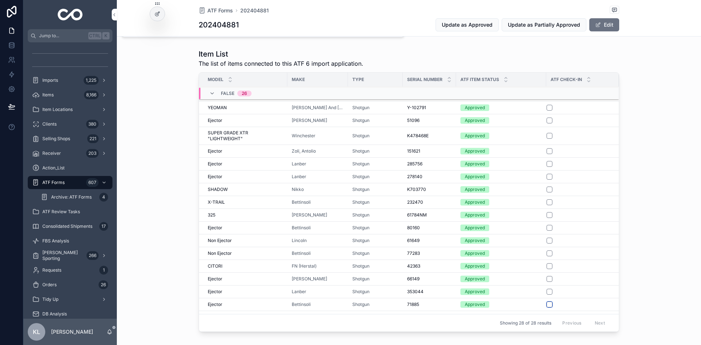
click at [547, 305] on button "scrollable content" at bounding box center [550, 305] width 6 height 6
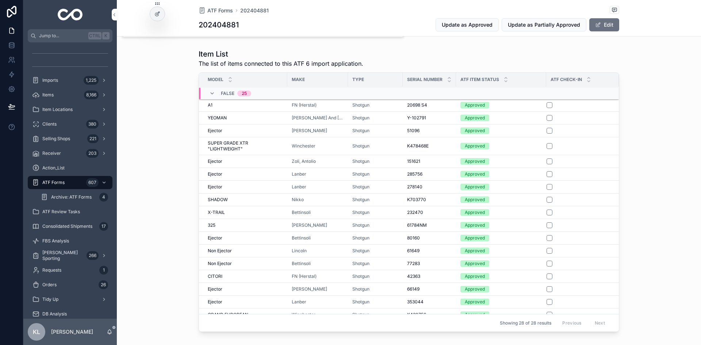
scroll to position [170, 0]
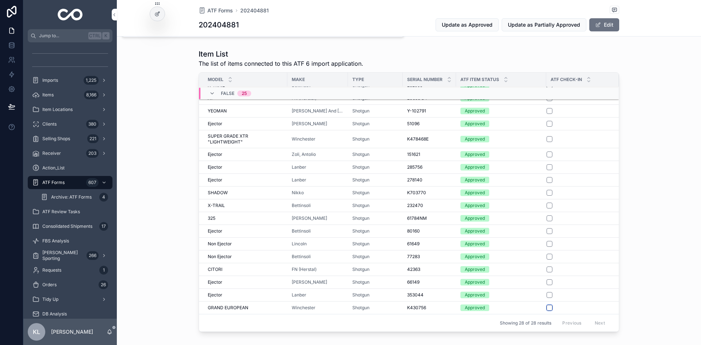
click at [547, 308] on button "scrollable content" at bounding box center [550, 308] width 6 height 6
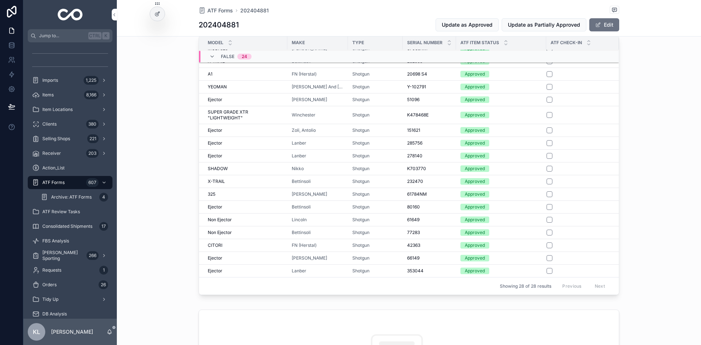
scroll to position [365, 0]
drag, startPoint x: 547, startPoint y: 271, endPoint x: 700, endPoint y: 294, distance: 155.2
click at [547, 271] on button "scrollable content" at bounding box center [550, 272] width 6 height 6
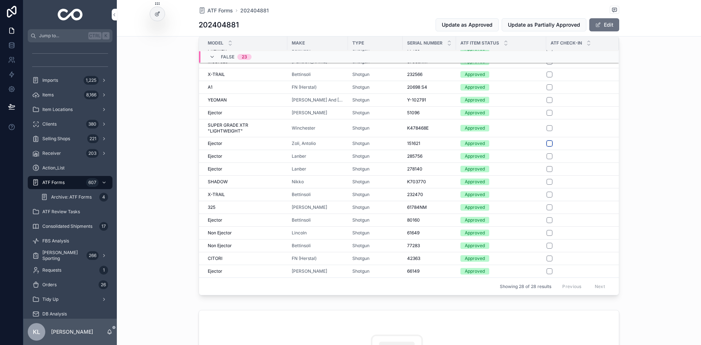
click at [547, 143] on button "scrollable content" at bounding box center [550, 144] width 6 height 6
click at [547, 247] on button "scrollable content" at bounding box center [550, 246] width 6 height 6
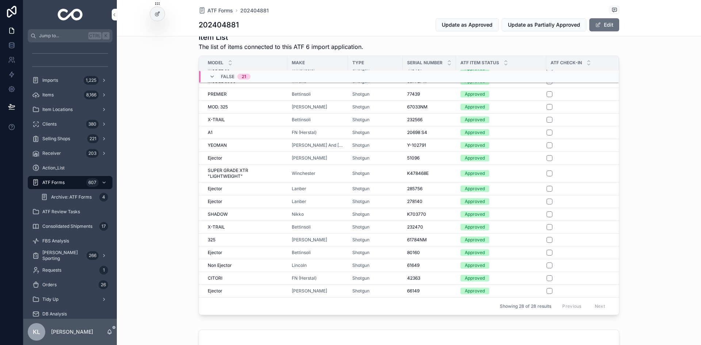
scroll to position [329, 0]
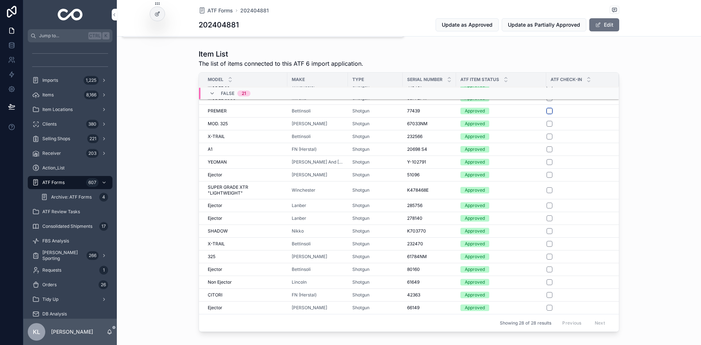
click at [547, 111] on button "scrollable content" at bounding box center [550, 111] width 6 height 6
drag, startPoint x: 545, startPoint y: 161, endPoint x: 622, endPoint y: 179, distance: 78.3
click at [547, 161] on button "scrollable content" at bounding box center [550, 162] width 6 height 6
click at [547, 269] on button "scrollable content" at bounding box center [550, 270] width 6 height 6
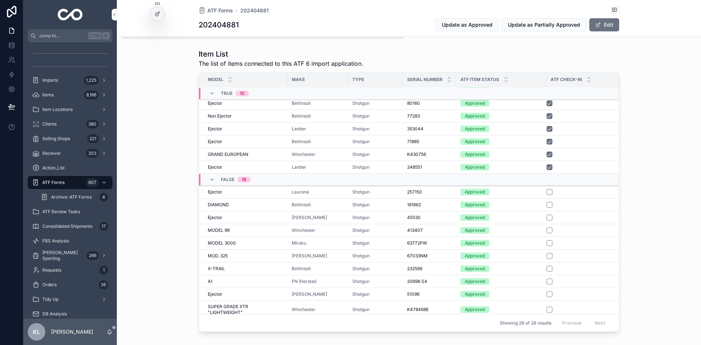
scroll to position [50, 0]
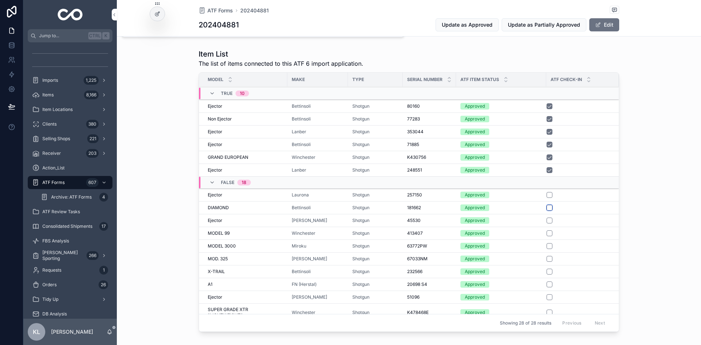
click at [547, 208] on button "scrollable content" at bounding box center [550, 208] width 6 height 6
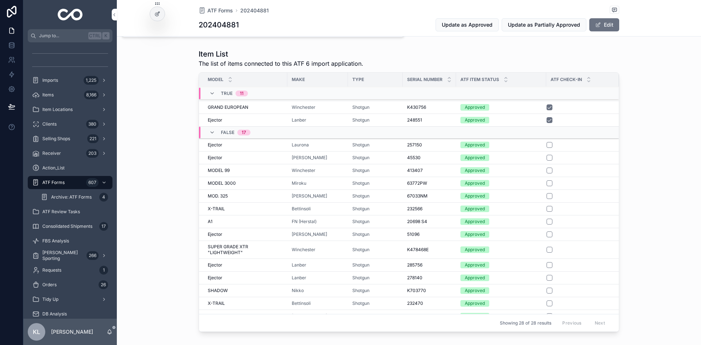
scroll to position [170, 0]
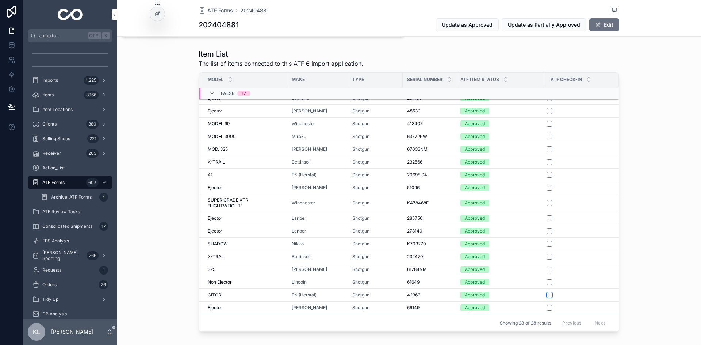
drag, startPoint x: 547, startPoint y: 296, endPoint x: 693, endPoint y: 311, distance: 146.5
click at [547, 296] on button "scrollable content" at bounding box center [550, 295] width 6 height 6
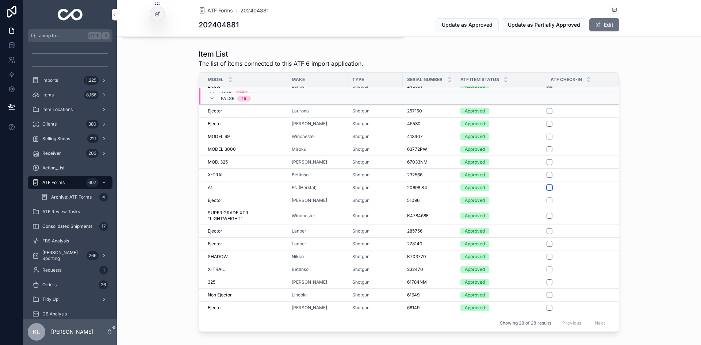
drag, startPoint x: 547, startPoint y: 188, endPoint x: 657, endPoint y: 214, distance: 113.6
click at [547, 188] on button "scrollable content" at bounding box center [550, 188] width 6 height 6
drag, startPoint x: 548, startPoint y: 124, endPoint x: 681, endPoint y: 175, distance: 142.5
click at [548, 124] on button "scrollable content" at bounding box center [550, 124] width 6 height 6
click at [548, 296] on button "scrollable content" at bounding box center [550, 295] width 6 height 6
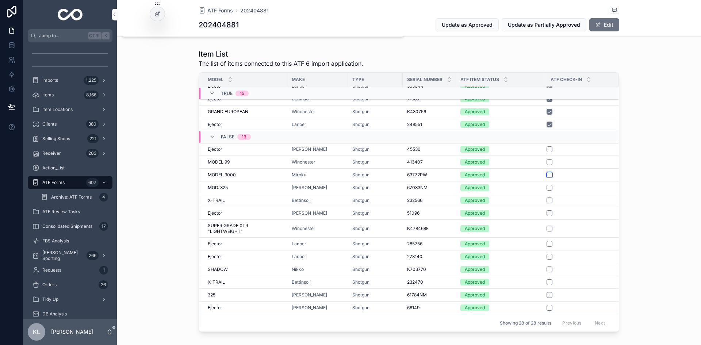
drag, startPoint x: 548, startPoint y: 174, endPoint x: 633, endPoint y: 198, distance: 87.7
click at [548, 174] on button "scrollable content" at bounding box center [550, 175] width 6 height 6
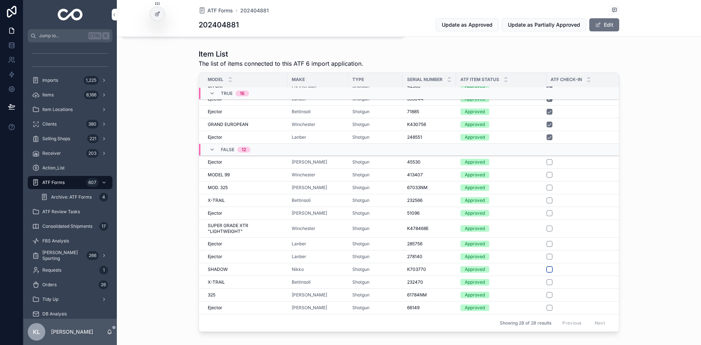
drag, startPoint x: 547, startPoint y: 269, endPoint x: 678, endPoint y: 290, distance: 133.2
click at [547, 269] on button "scrollable content" at bounding box center [550, 270] width 6 height 6
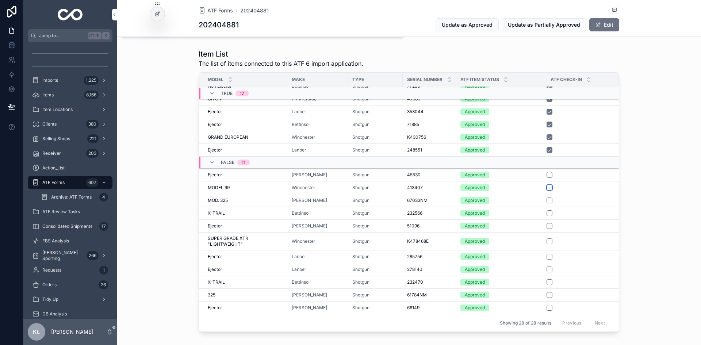
click at [548, 188] on button "scrollable content" at bounding box center [550, 188] width 6 height 6
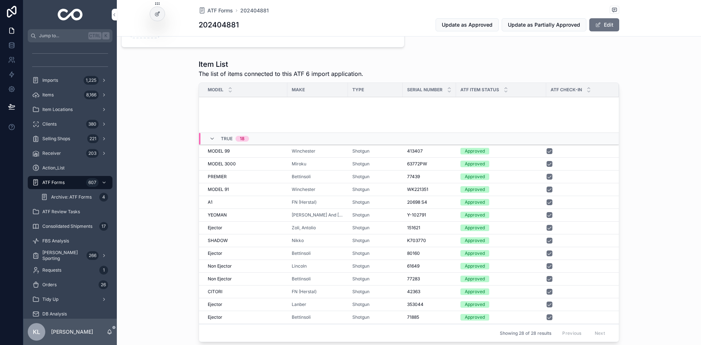
scroll to position [319, 0]
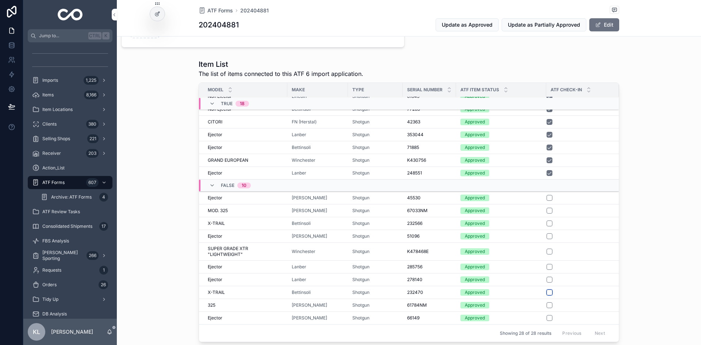
click at [547, 293] on button "scrollable content" at bounding box center [550, 293] width 6 height 6
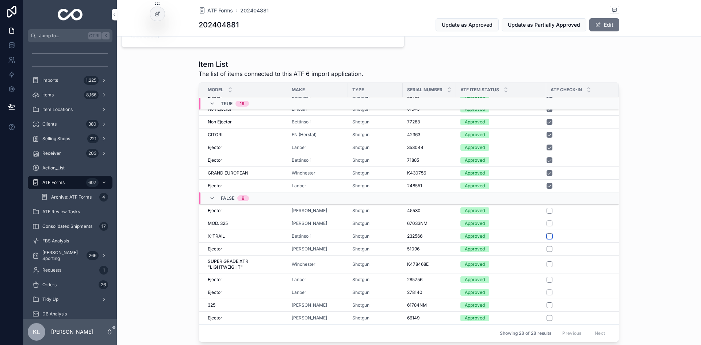
click at [547, 236] on button "scrollable content" at bounding box center [550, 236] width 6 height 6
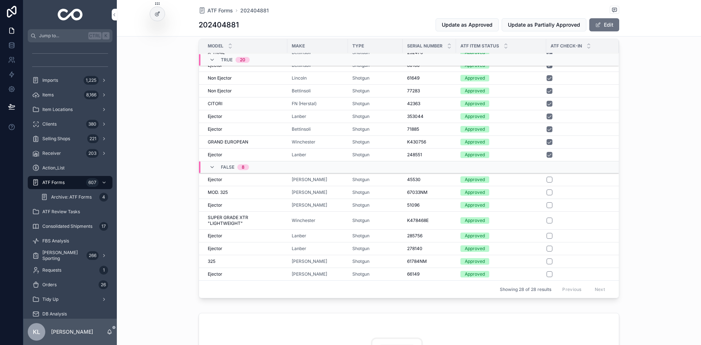
scroll to position [355, 0]
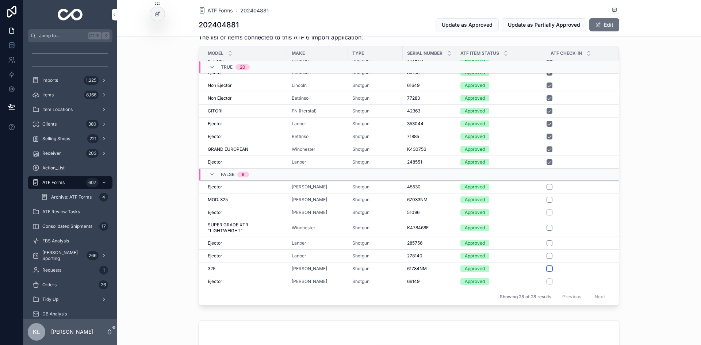
click at [548, 269] on button "scrollable content" at bounding box center [550, 269] width 6 height 6
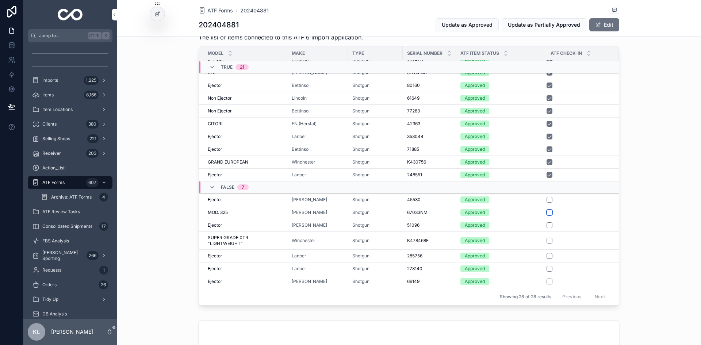
click at [549, 212] on button "scrollable content" at bounding box center [550, 213] width 6 height 6
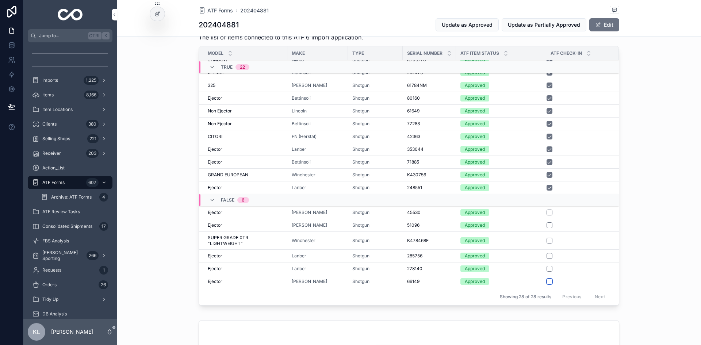
click at [549, 282] on button "scrollable content" at bounding box center [550, 282] width 6 height 6
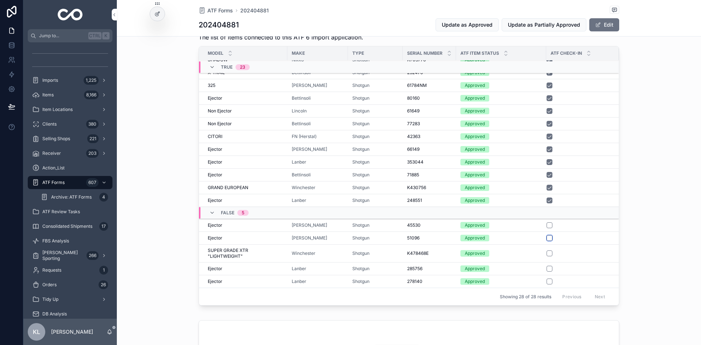
click at [548, 237] on button "scrollable content" at bounding box center [550, 238] width 6 height 6
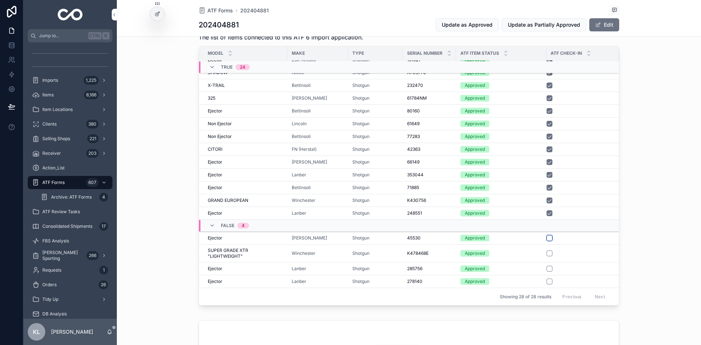
click at [547, 239] on button "scrollable content" at bounding box center [550, 238] width 6 height 6
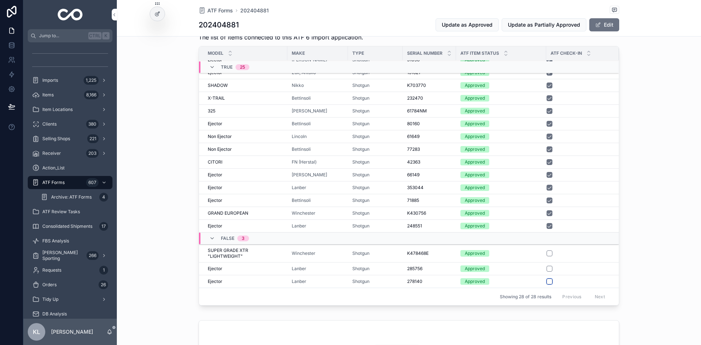
click at [547, 281] on button "scrollable content" at bounding box center [550, 282] width 6 height 6
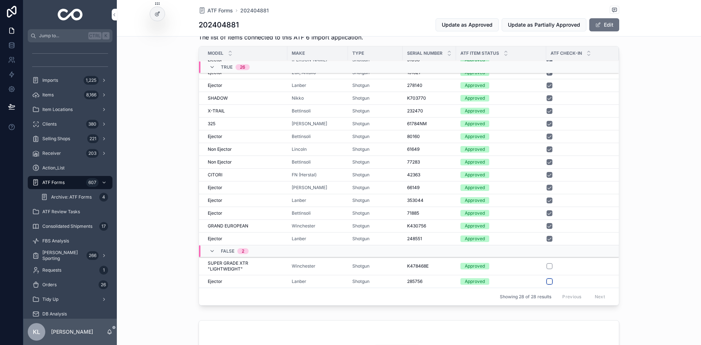
click at [547, 280] on button "scrollable content" at bounding box center [550, 282] width 6 height 6
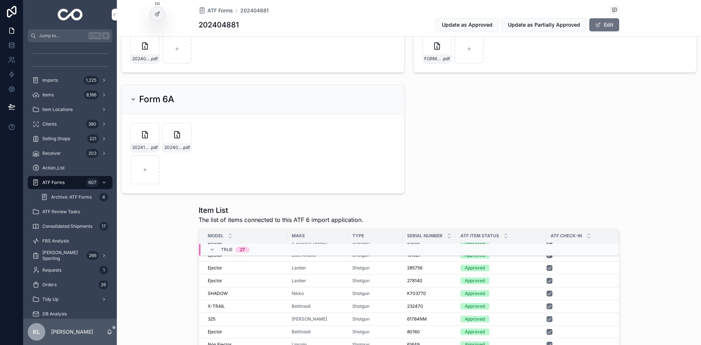
scroll to position [136, 0]
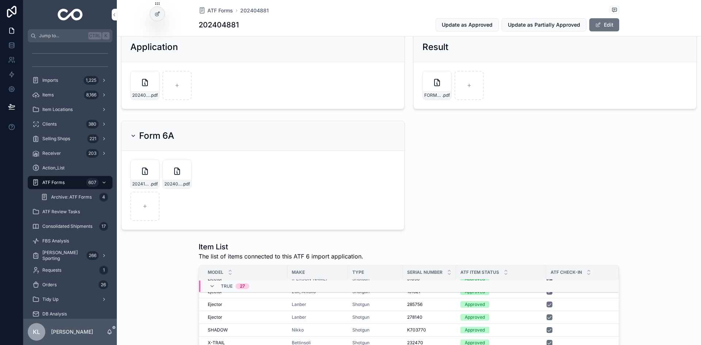
click at [0, 0] on icon "scrollable content" at bounding box center [0, 0] width 0 height 0
click at [160, 152] on icon "scrollable content" at bounding box center [162, 153] width 6 height 6
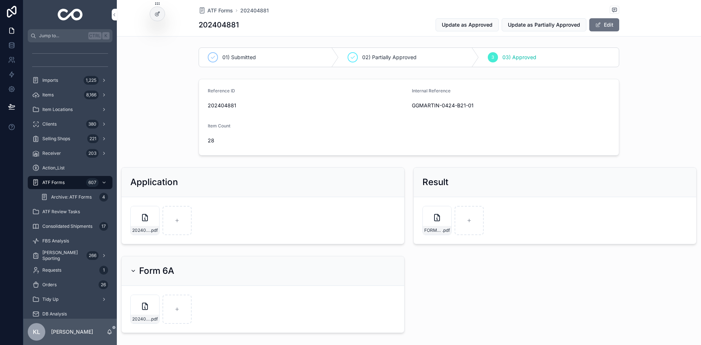
scroll to position [0, 0]
click at [224, 106] on span "202404881" at bounding box center [307, 106] width 198 height 7
click at [225, 106] on span "202404881" at bounding box center [307, 106] width 198 height 7
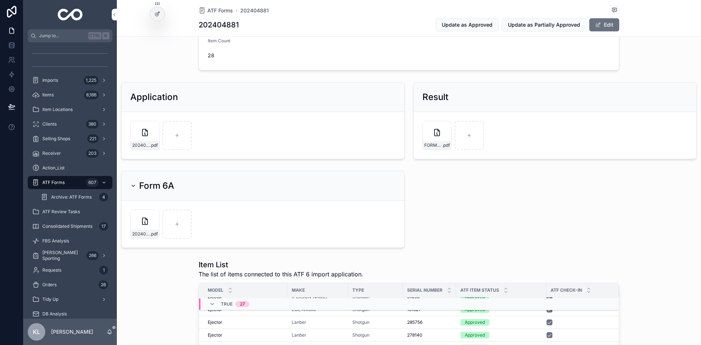
scroll to position [146, 0]
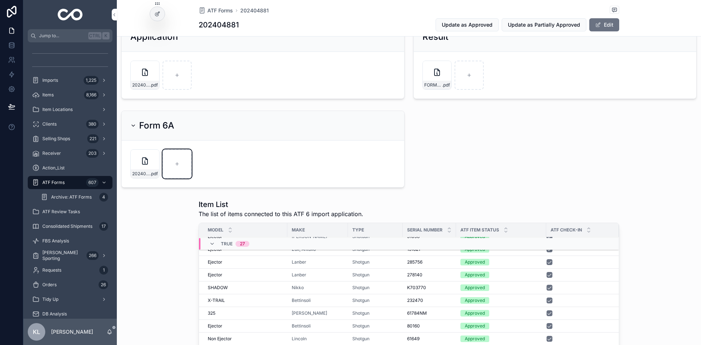
click at [178, 161] on div "scrollable content" at bounding box center [177, 163] width 29 height 29
type input "**********"
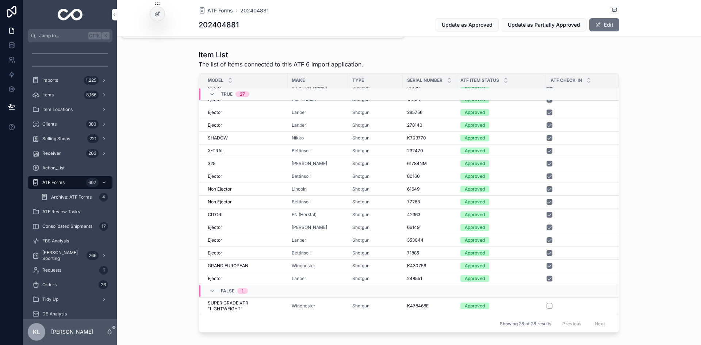
scroll to position [329, 0]
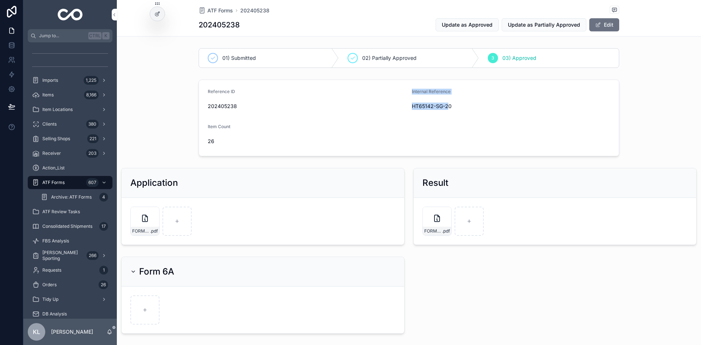
drag, startPoint x: 402, startPoint y: 107, endPoint x: 448, endPoint y: 107, distance: 45.3
click at [446, 107] on form "Reference ID 202405238 Internal Reference HT65142-SG-20 Item Count 26" at bounding box center [409, 118] width 420 height 76
click at [452, 106] on span "HT65142-SG-20" at bounding box center [511, 106] width 198 height 7
drag, startPoint x: 410, startPoint y: 106, endPoint x: 463, endPoint y: 105, distance: 53.4
click at [463, 105] on span "HT65142-SG-20" at bounding box center [511, 106] width 198 height 7
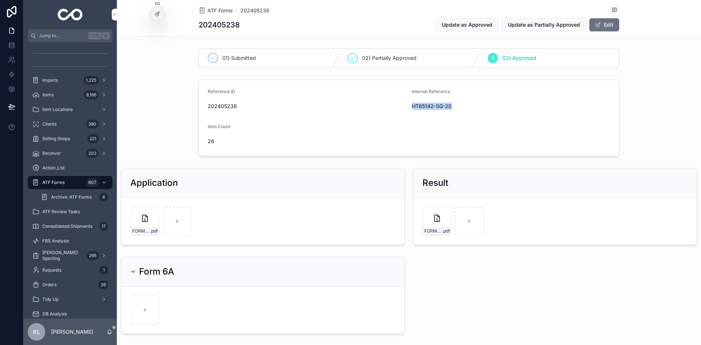
copy span "HT65142-SG-20"
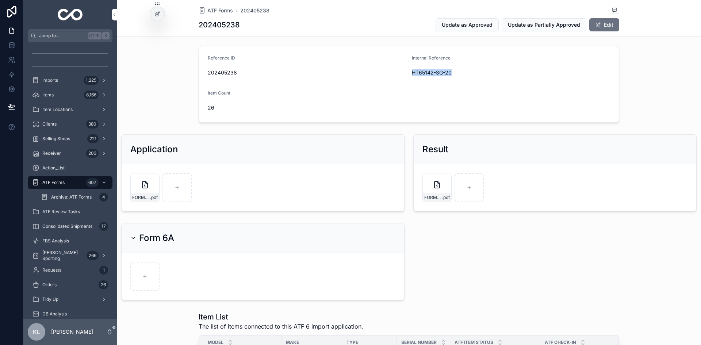
scroll to position [73, 0]
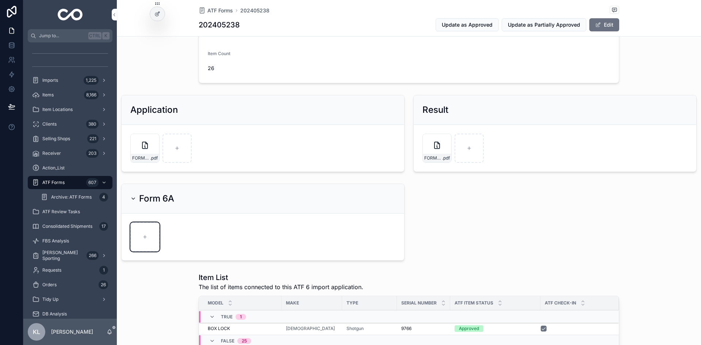
click at [152, 239] on div "scrollable content" at bounding box center [144, 237] width 29 height 29
type input "**********"
drag, startPoint x: 592, startPoint y: 208, endPoint x: 575, endPoint y: 203, distance: 17.8
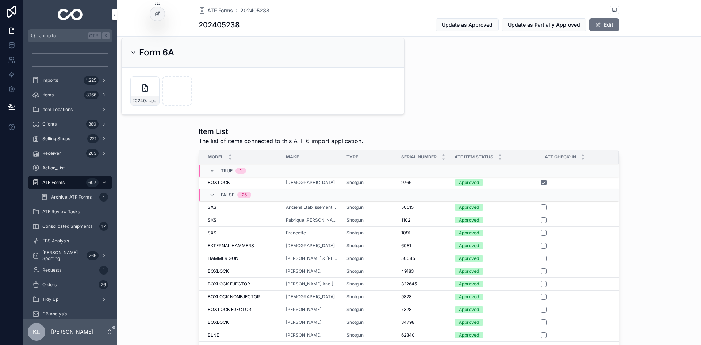
scroll to position [365, 0]
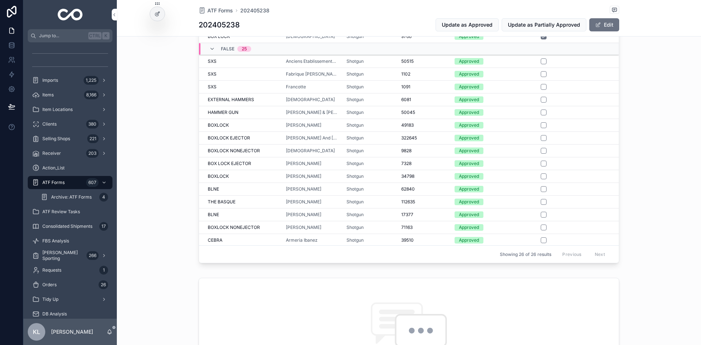
click at [624, 168] on div "Item List The list of items connected to this ATF 6 import application. Model M…" at bounding box center [409, 123] width 585 height 292
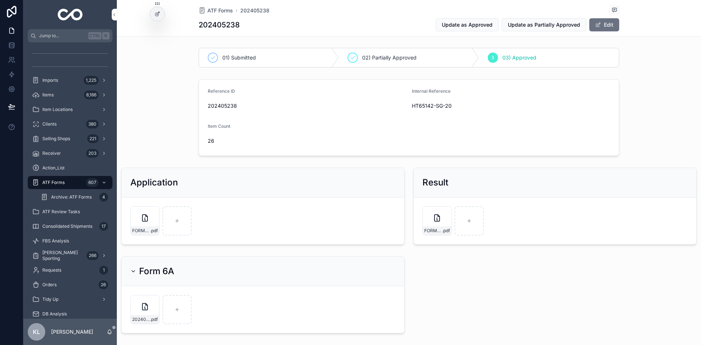
scroll to position [0, 0]
drag, startPoint x: 406, startPoint y: 104, endPoint x: 461, endPoint y: 108, distance: 55.3
click at [461, 108] on form "Reference ID 202405238 Internal Reference HT65142-SG-20 Item Count 26" at bounding box center [409, 118] width 420 height 76
click at [464, 108] on span "HT65142-SG-20" at bounding box center [511, 106] width 198 height 7
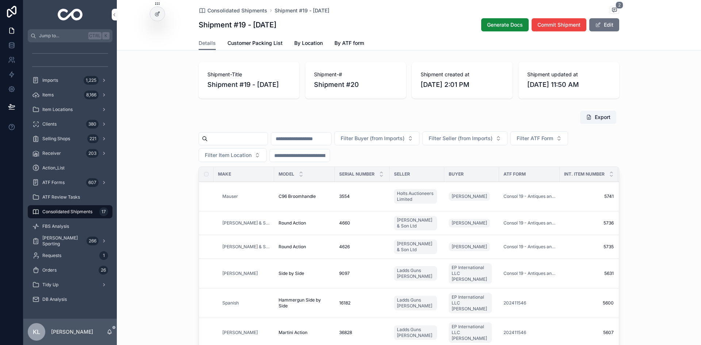
scroll to position [7, 0]
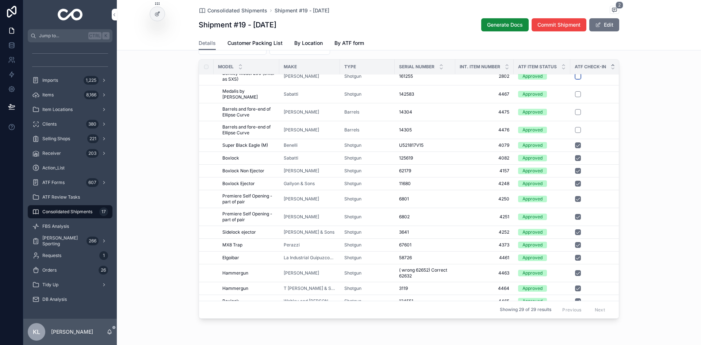
click at [576, 79] on button "scrollable content" at bounding box center [578, 76] width 6 height 6
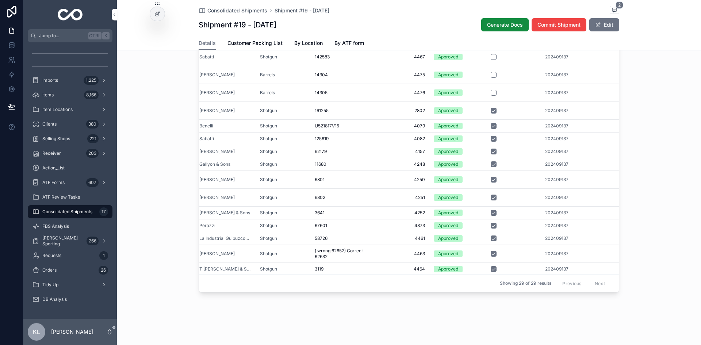
scroll to position [0, 85]
click at [545, 236] on span "202409137" at bounding box center [556, 239] width 23 height 6
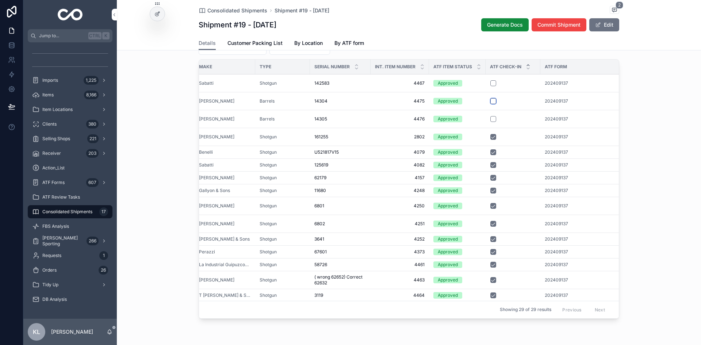
click at [492, 104] on button "scrollable content" at bounding box center [494, 101] width 6 height 6
click at [491, 122] on button "scrollable content" at bounding box center [494, 119] width 6 height 6
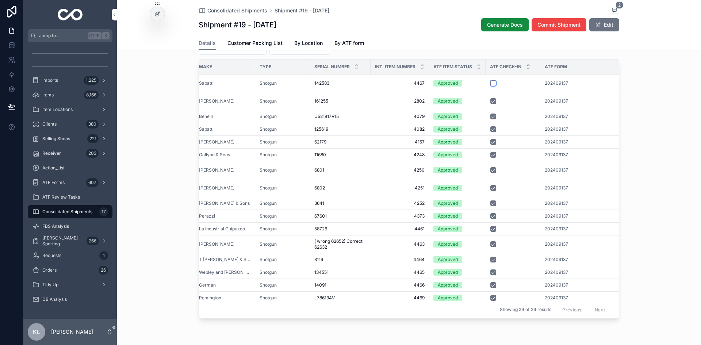
click at [492, 86] on button "scrollable content" at bounding box center [494, 83] width 6 height 6
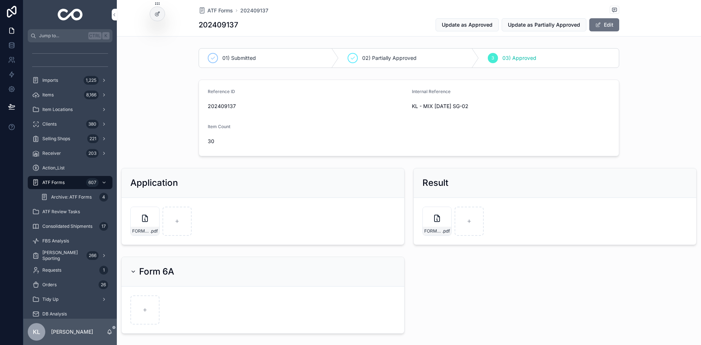
click at [609, 243] on form "FORM6PARTI-PARTIALLY-APPROVED-KL---MIX-AUG24-SG-02 .pdf" at bounding box center [555, 221] width 283 height 47
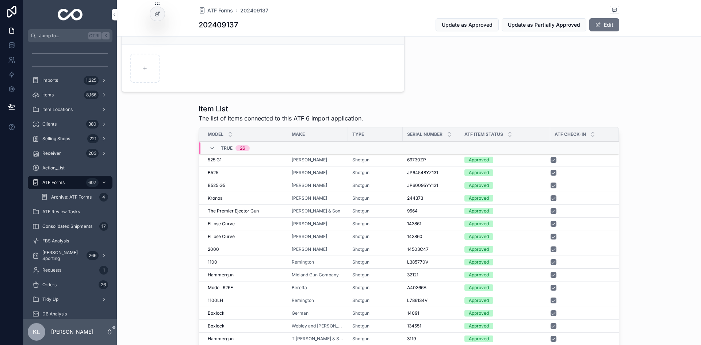
click at [644, 181] on div "Item List The list of items connected to this ATF 6 import application. Model M…" at bounding box center [409, 247] width 585 height 292
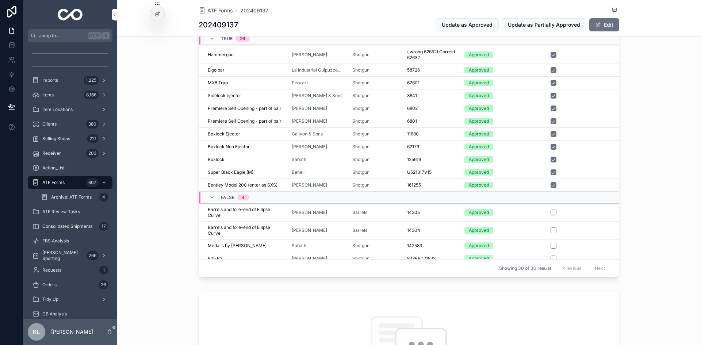
scroll to position [206, 0]
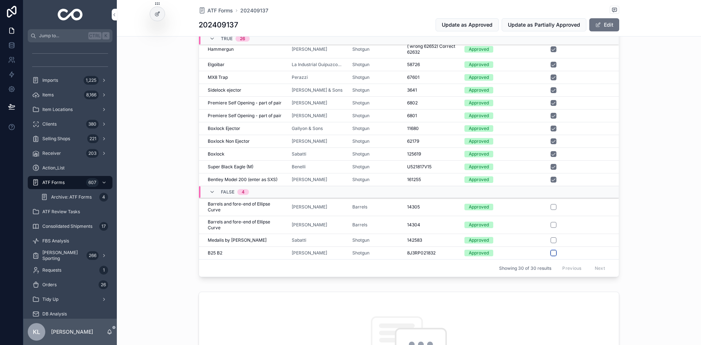
click at [551, 254] on button "scrollable content" at bounding box center [554, 253] width 6 height 6
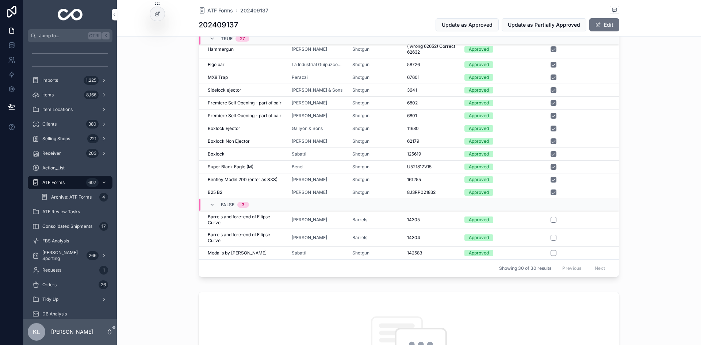
click at [267, 219] on span "Barrels and fore-end of Ellipse Curve" at bounding box center [245, 220] width 75 height 12
click at [265, 235] on span "Barrels and fore-end of Ellipse Curve" at bounding box center [245, 238] width 75 height 12
click at [252, 253] on div "Medalis by Sabatti Medalis by Sabatti" at bounding box center [245, 253] width 75 height 6
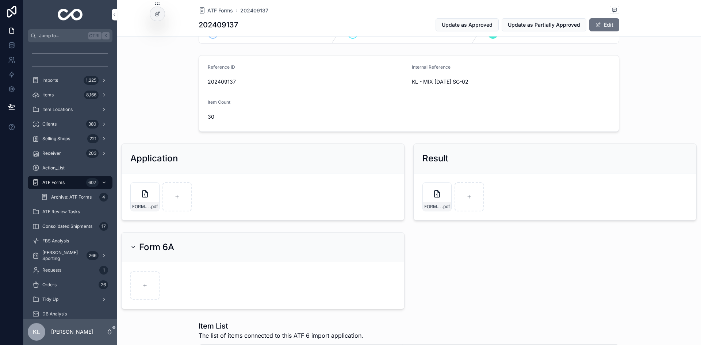
scroll to position [23, 0]
drag, startPoint x: 406, startPoint y: 84, endPoint x: 470, endPoint y: 85, distance: 64.7
click at [470, 85] on form "Reference ID 202409137 Internal Reference KL - MIX AUG24 SG-02 Item Count 30" at bounding box center [409, 95] width 420 height 76
click at [477, 87] on span "KL - MIX AUG24 SG-02" at bounding box center [511, 83] width 198 height 7
drag, startPoint x: 410, startPoint y: 83, endPoint x: 477, endPoint y: 86, distance: 67.7
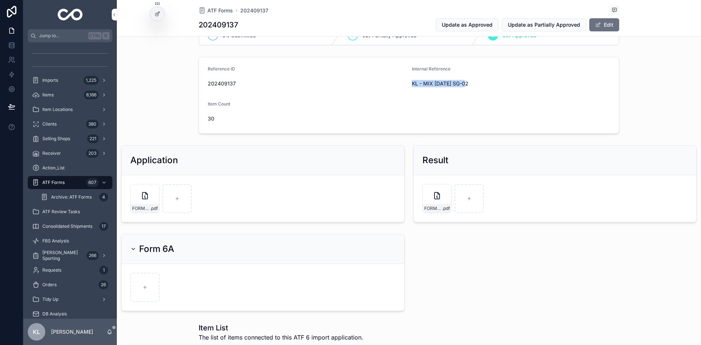
click at [477, 86] on span "KL - MIX AUG24 SG-02" at bounding box center [511, 83] width 198 height 7
copy span "KL - MIX AUG24 SG-02"
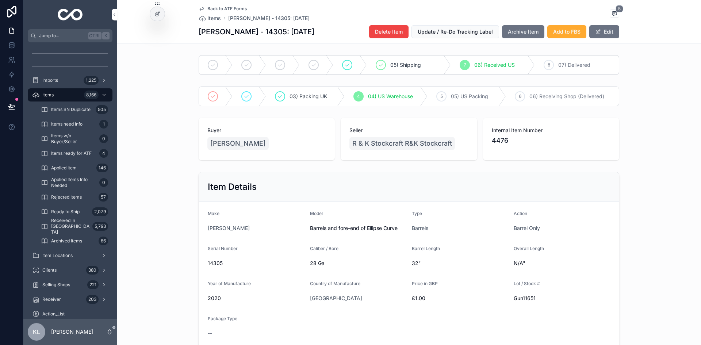
scroll to position [256, 0]
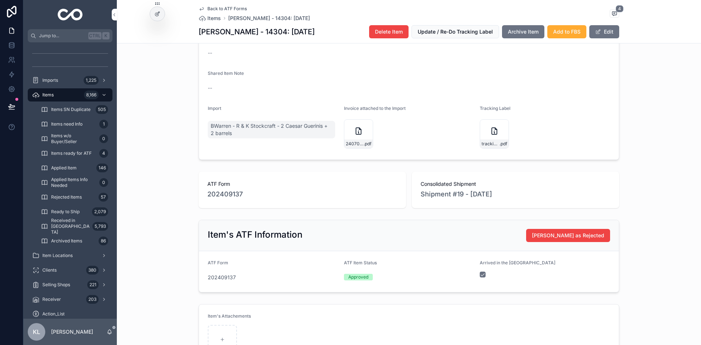
scroll to position [292, 0]
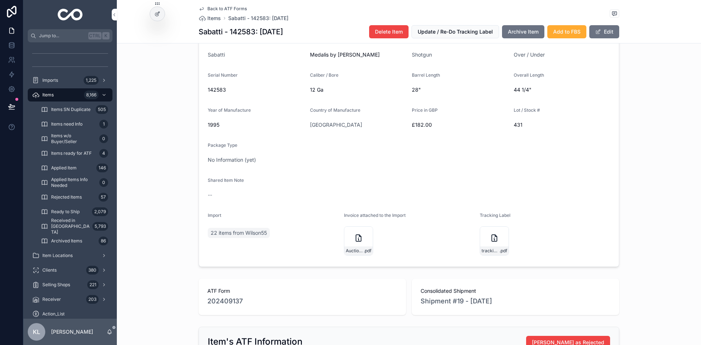
scroll to position [292, 0]
